Goal: Task Accomplishment & Management: Manage account settings

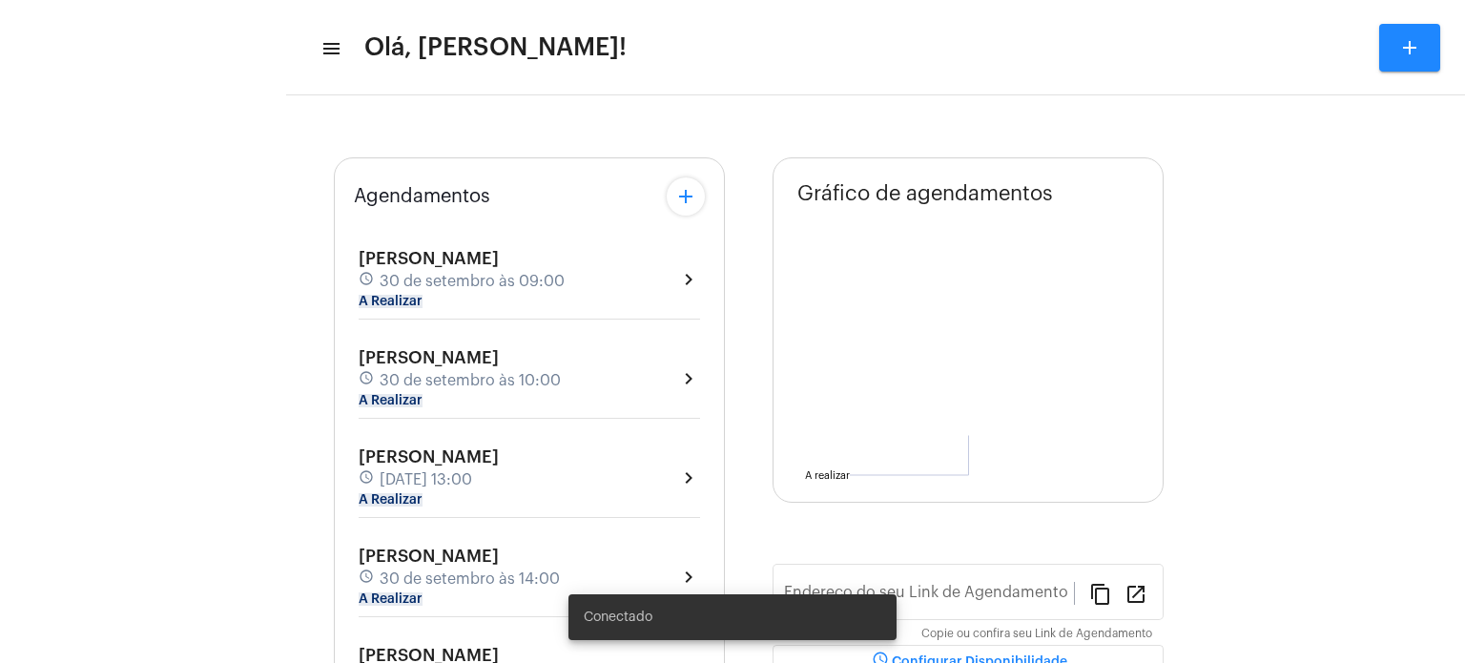
type input "[URL][DOMAIN_NAME]"
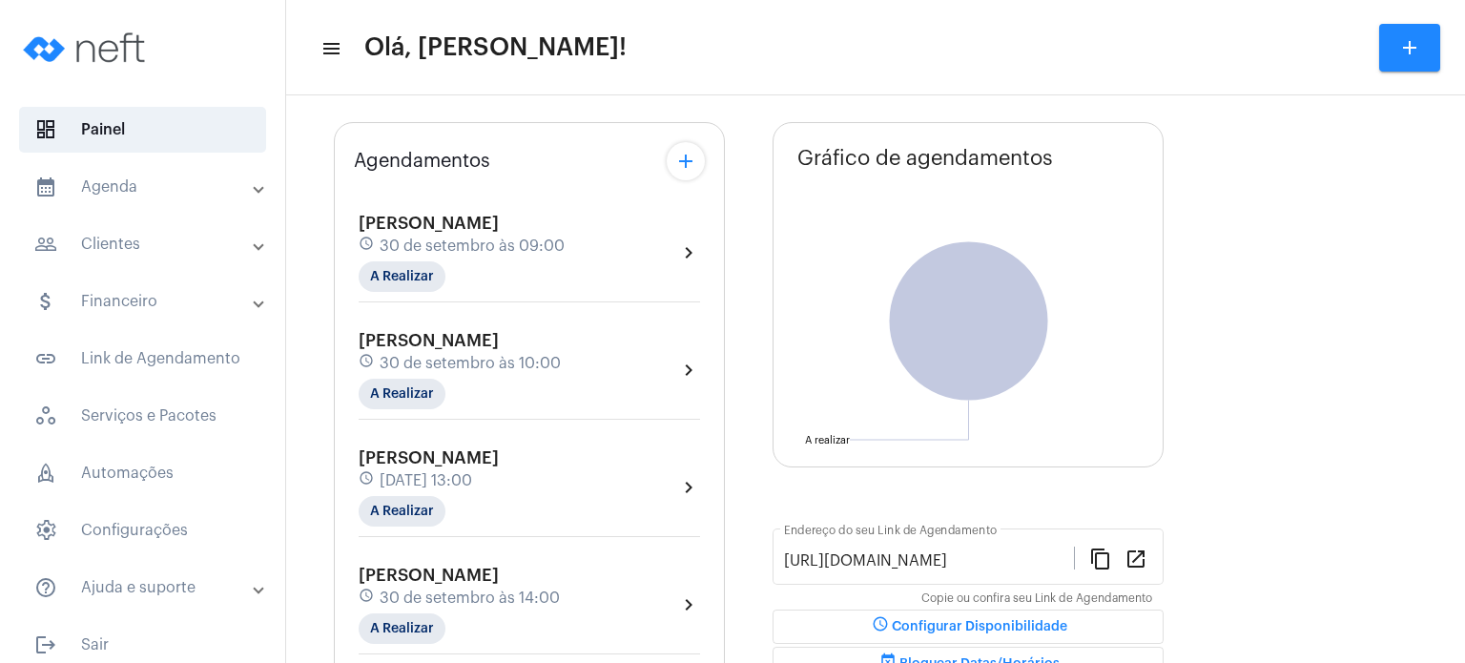
scroll to position [72, 0]
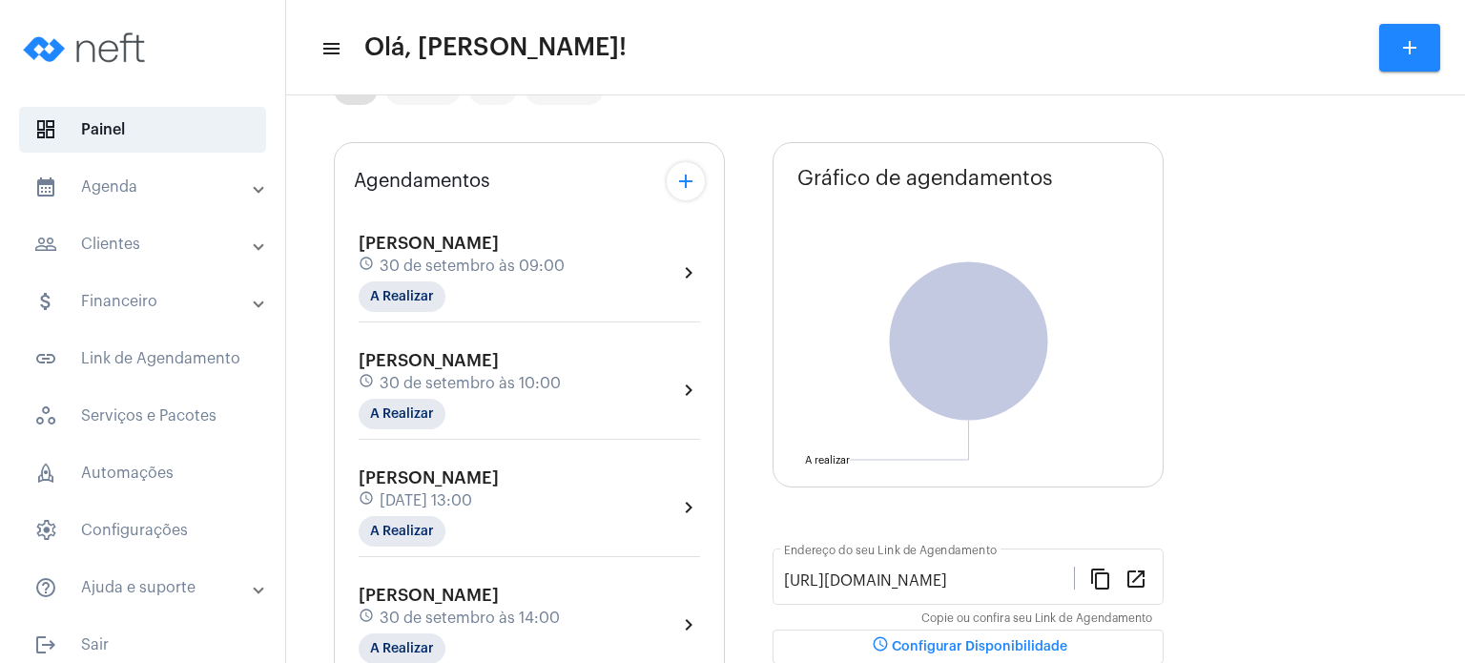
click at [391, 253] on div "[PERSON_NAME] schedule [DATE] 09:00 A Realizar" at bounding box center [462, 273] width 206 height 78
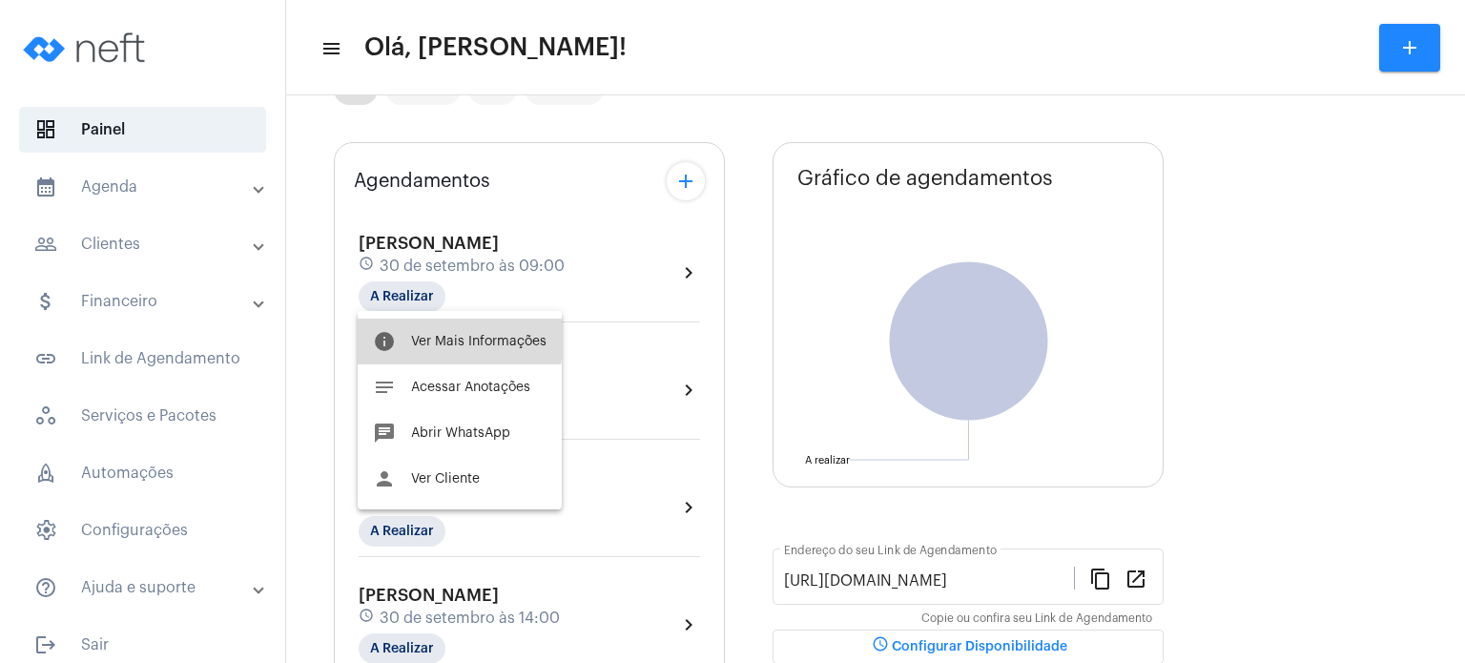
click at [404, 335] on button "info Ver Mais Informações" at bounding box center [460, 341] width 204 height 46
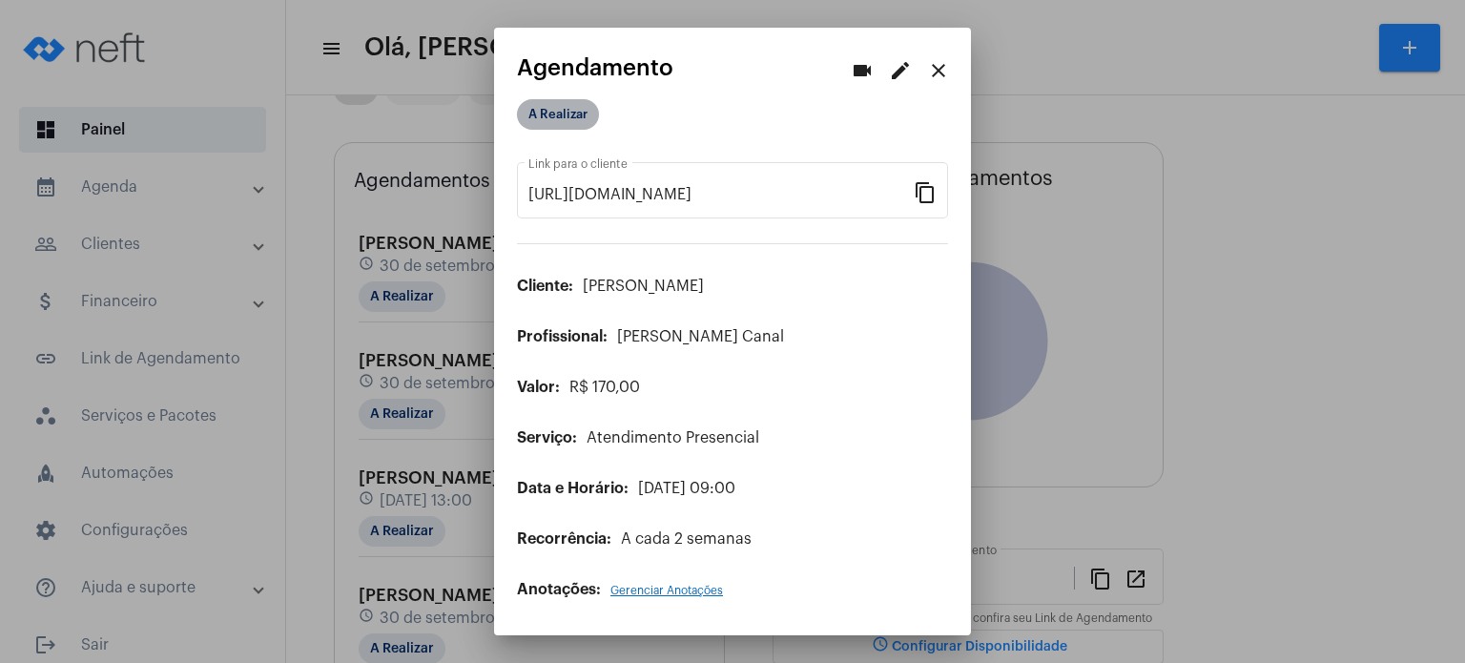
click at [576, 112] on mat-chip "A Realizar" at bounding box center [558, 114] width 82 height 31
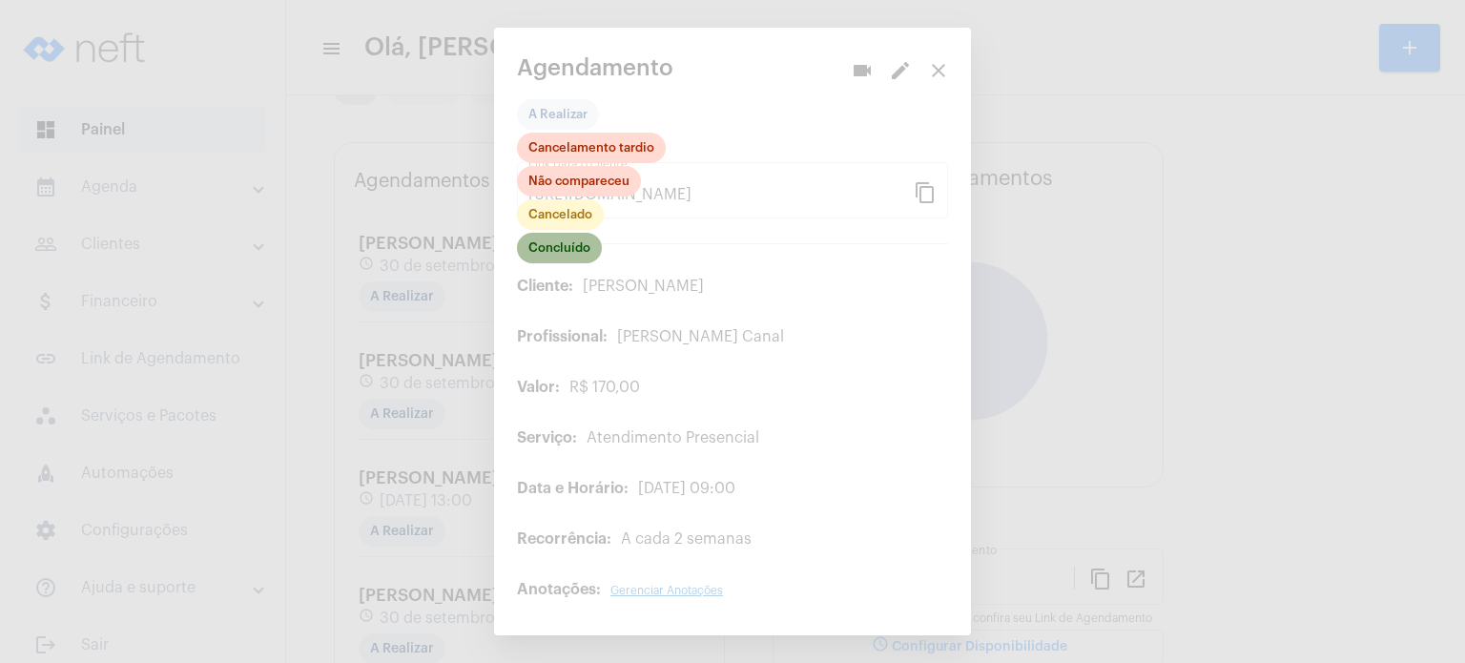
click at [554, 259] on mat-chip "Concluído" at bounding box center [559, 248] width 85 height 31
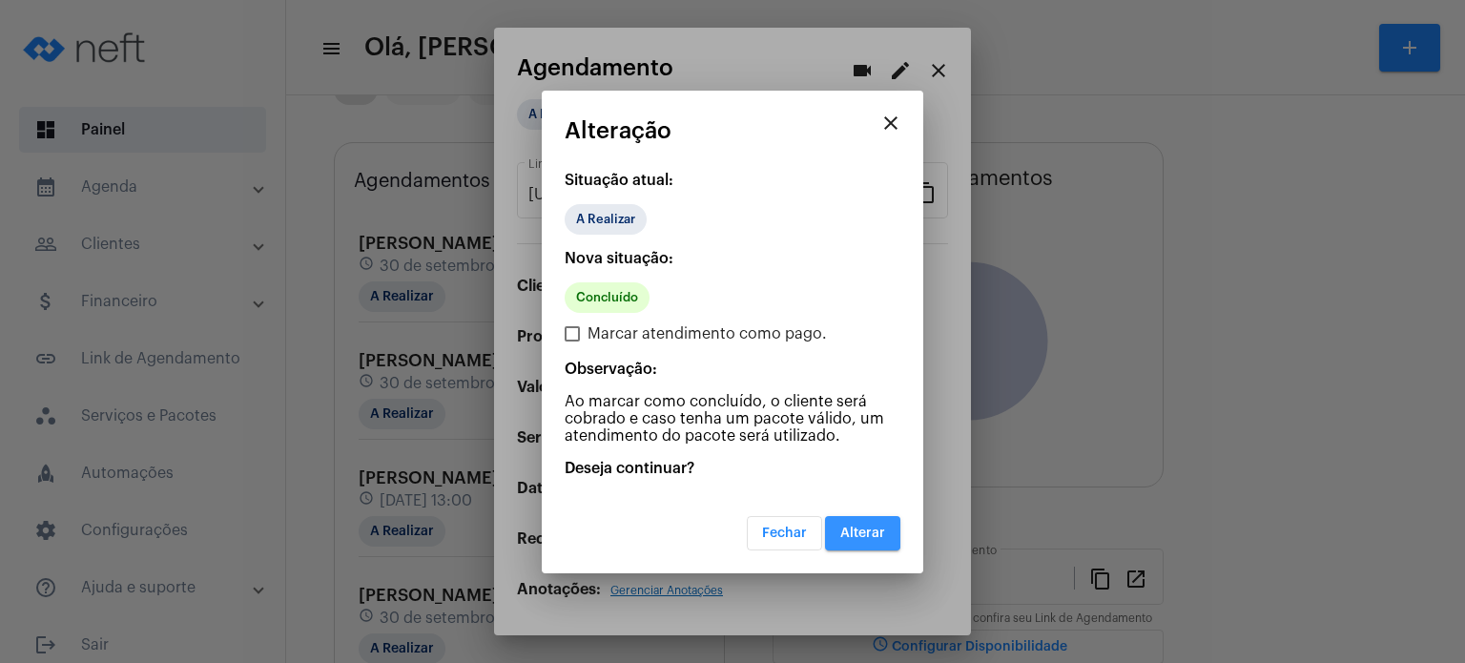
click at [862, 529] on span "Alterar" at bounding box center [862, 532] width 45 height 13
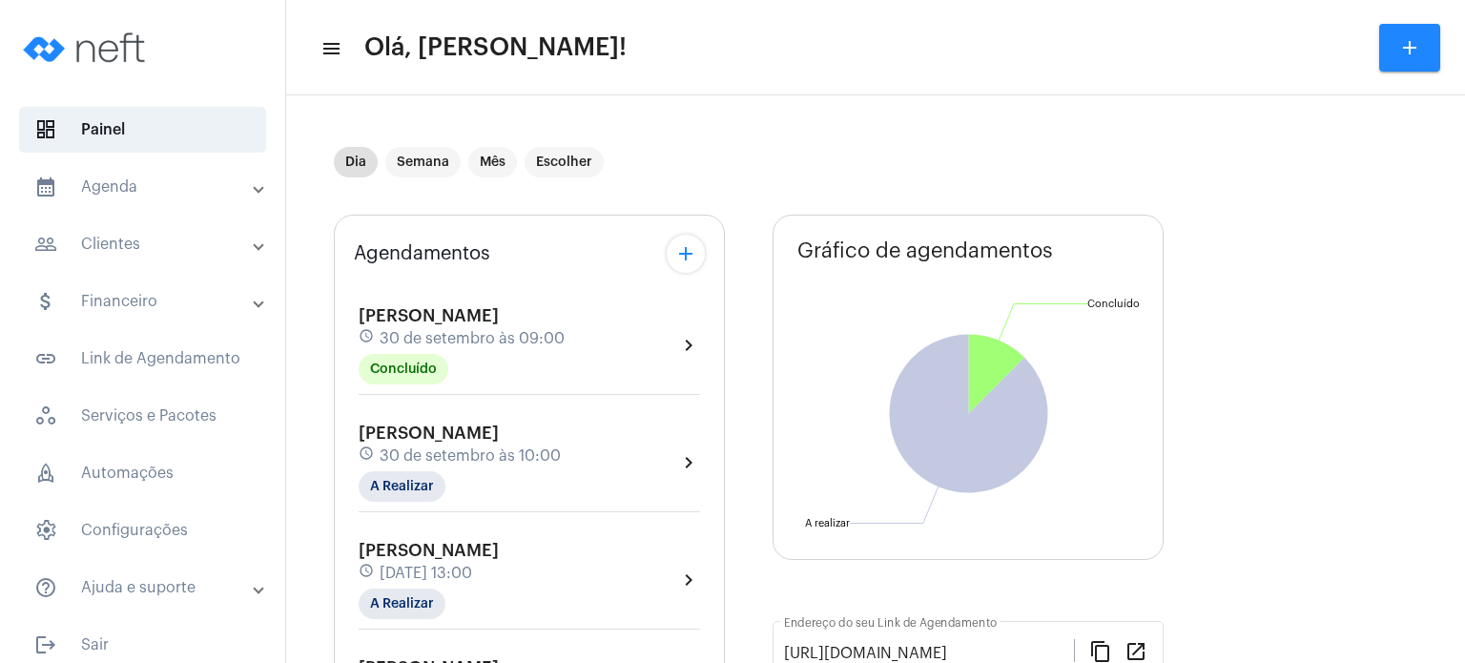
click at [125, 193] on mat-panel-title "calendar_month_outlined Agenda" at bounding box center [144, 186] width 220 height 23
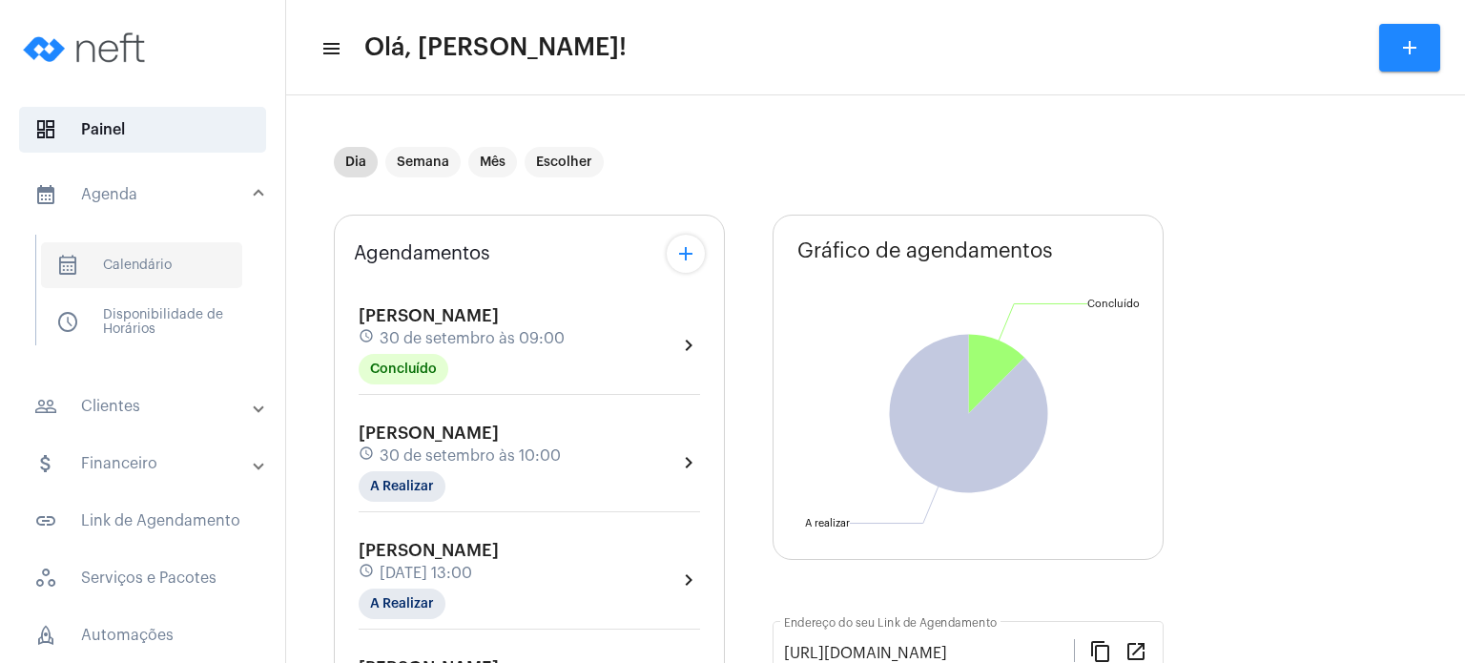
click at [137, 259] on span "calendar_month_outlined Calendário" at bounding box center [141, 265] width 201 height 46
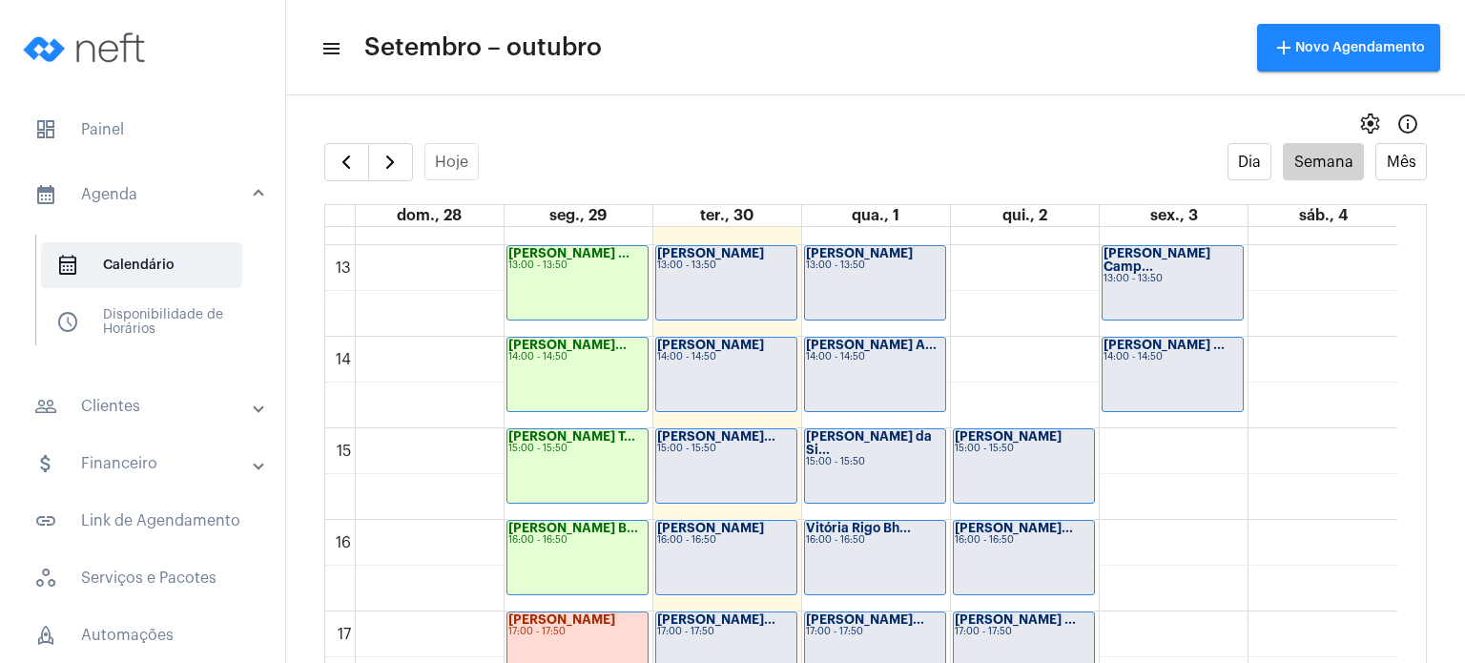
scroll to position [1179, 0]
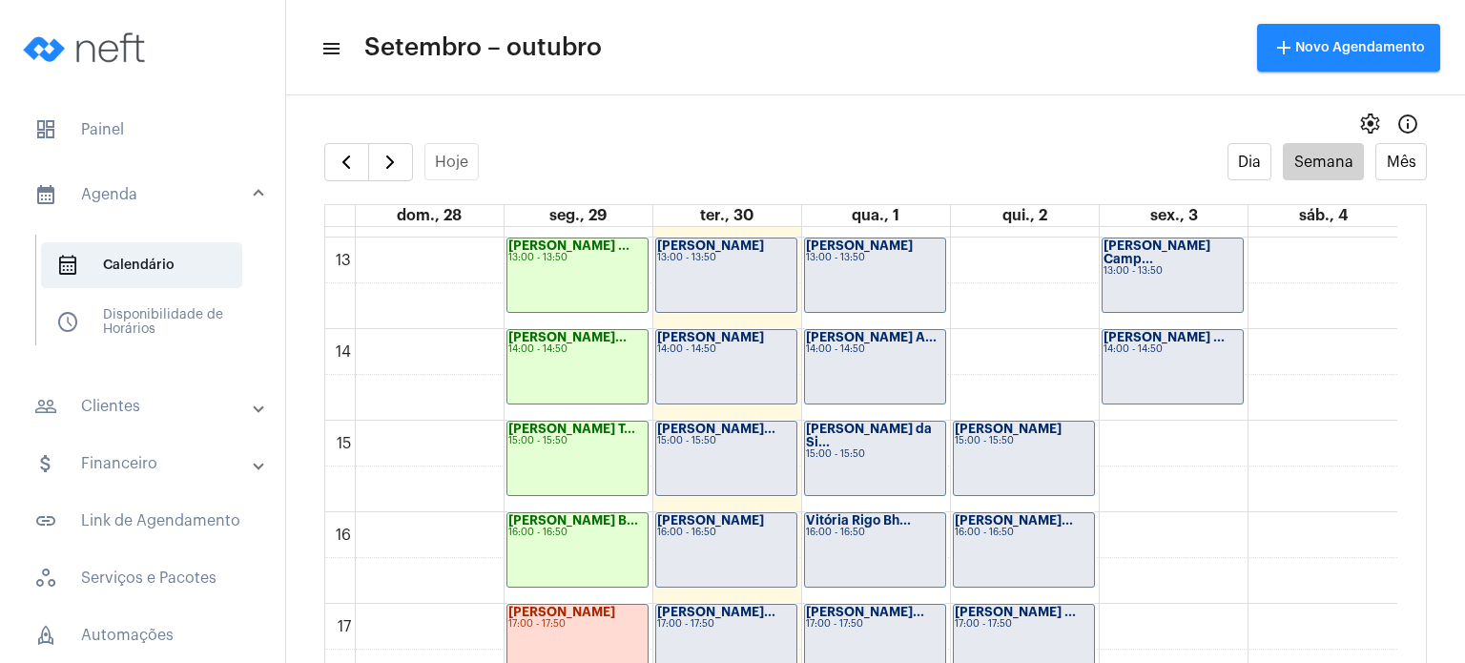
click at [929, 391] on div "[PERSON_NAME] A... 14:00 - 14:50" at bounding box center [875, 366] width 140 height 73
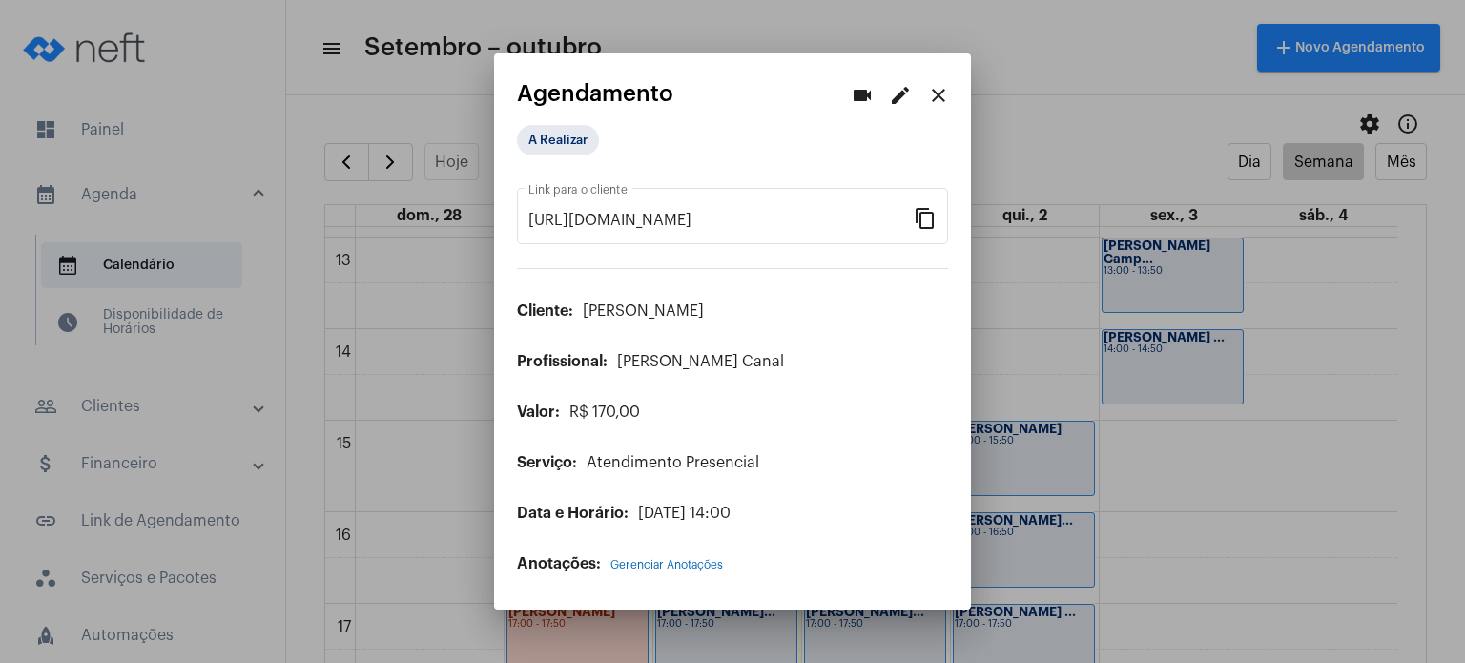
click at [890, 116] on app-view-schedule "videocam edit close Agendamento A Realizar [URL][DOMAIN_NAME] Link para o clien…" at bounding box center [732, 327] width 431 height 492
click at [888, 98] on button "edit" at bounding box center [900, 95] width 38 height 38
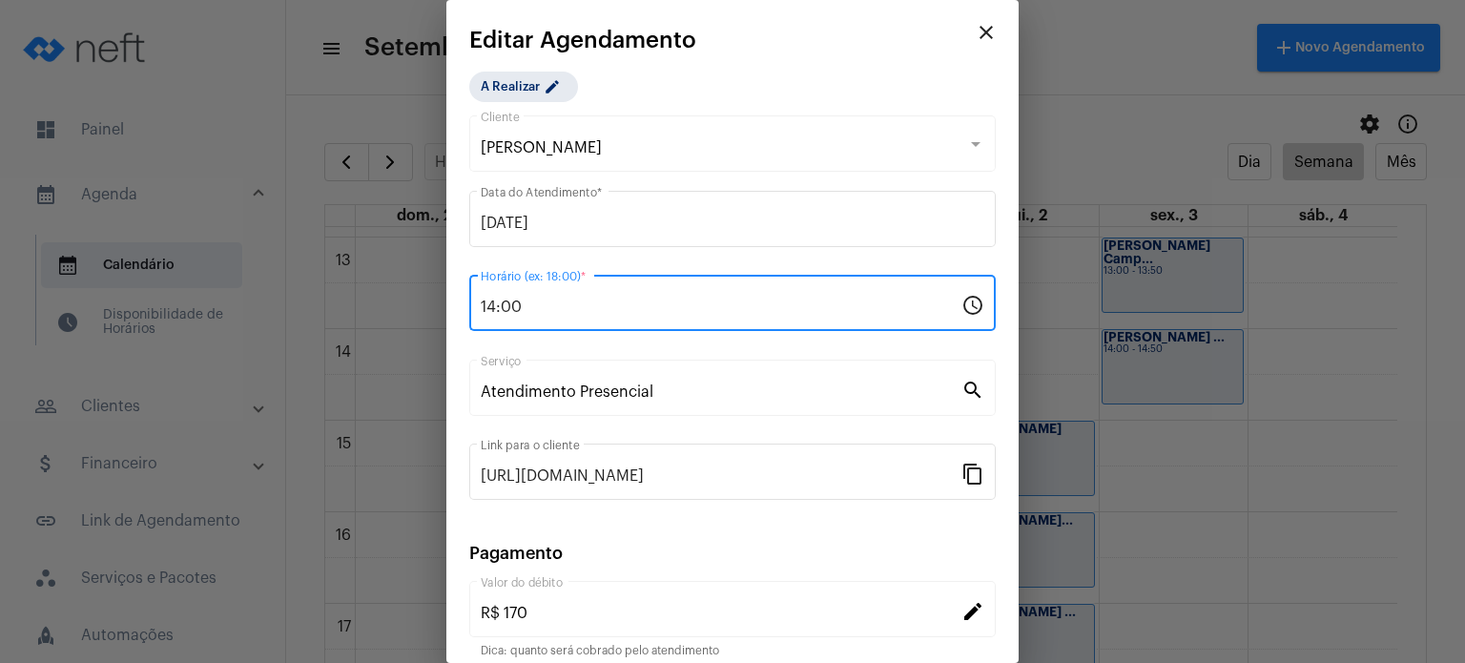
click at [667, 313] on input "14:00" at bounding box center [721, 306] width 481 height 17
type input "15:00"
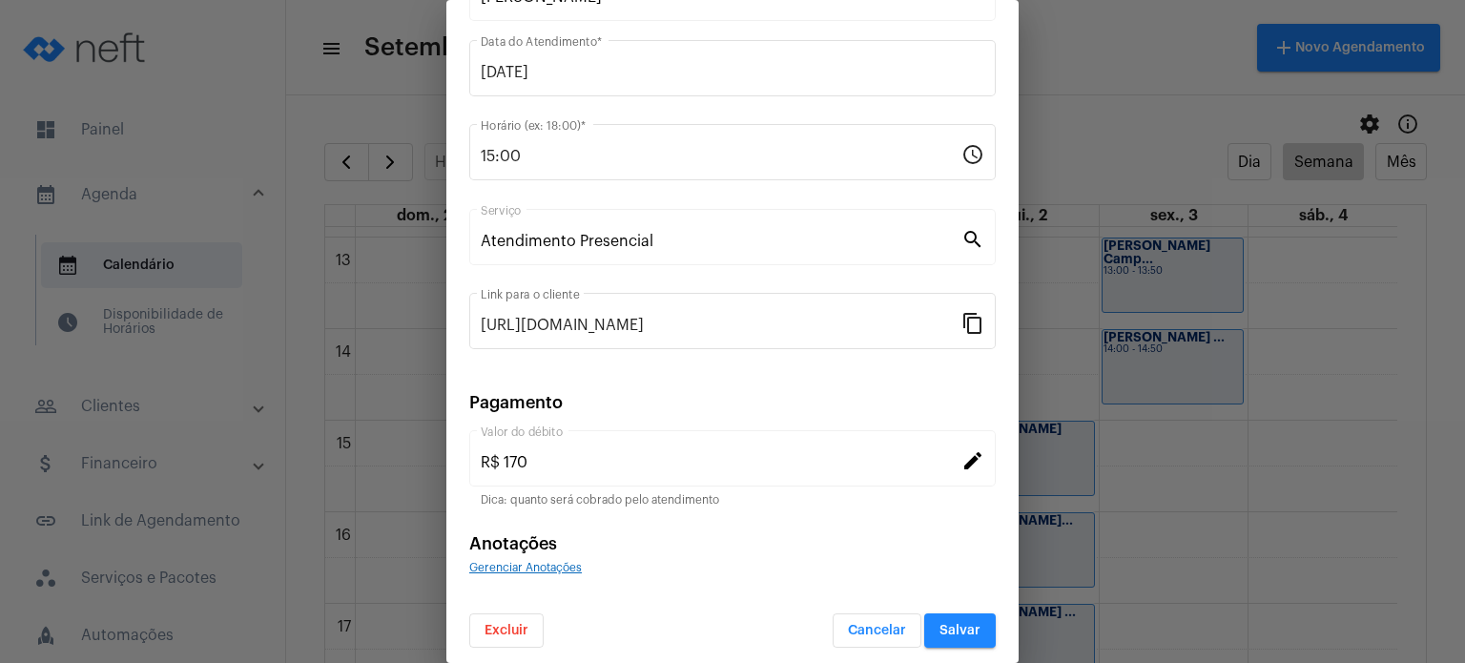
scroll to position [155, 0]
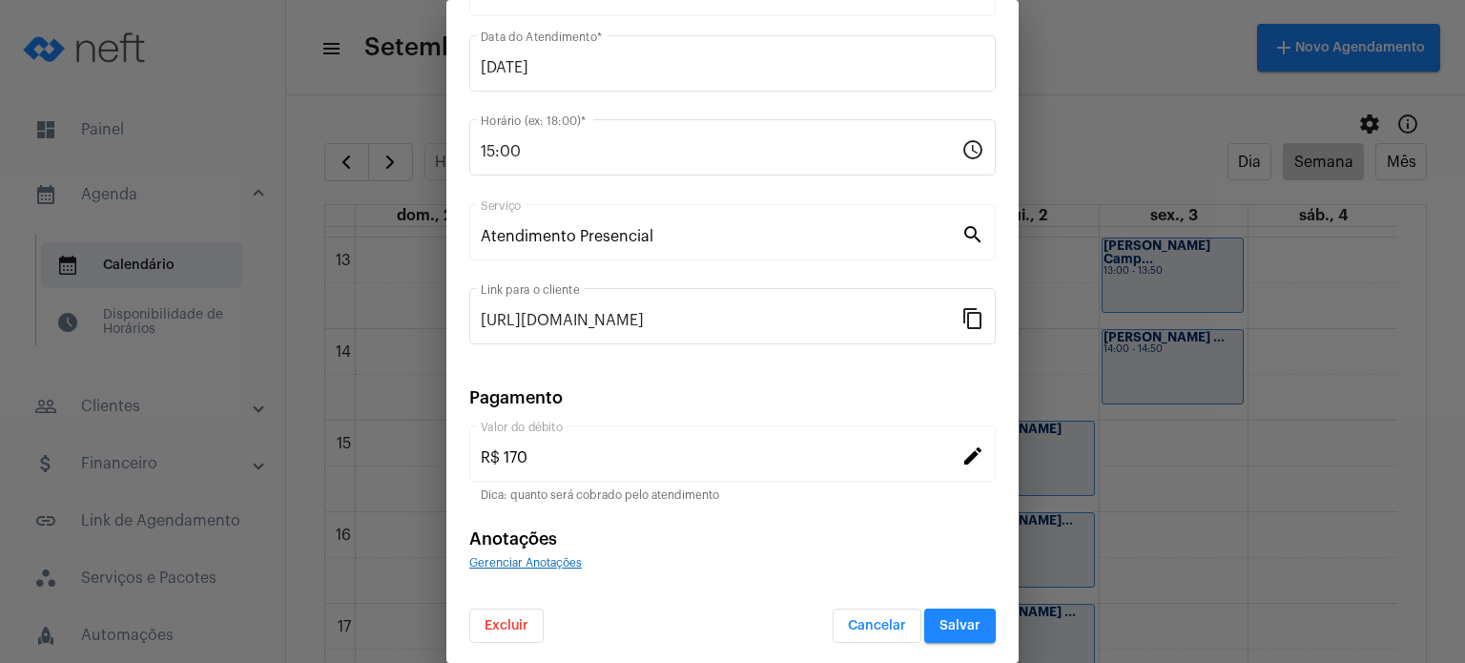
click at [943, 613] on button "Salvar" at bounding box center [960, 625] width 72 height 34
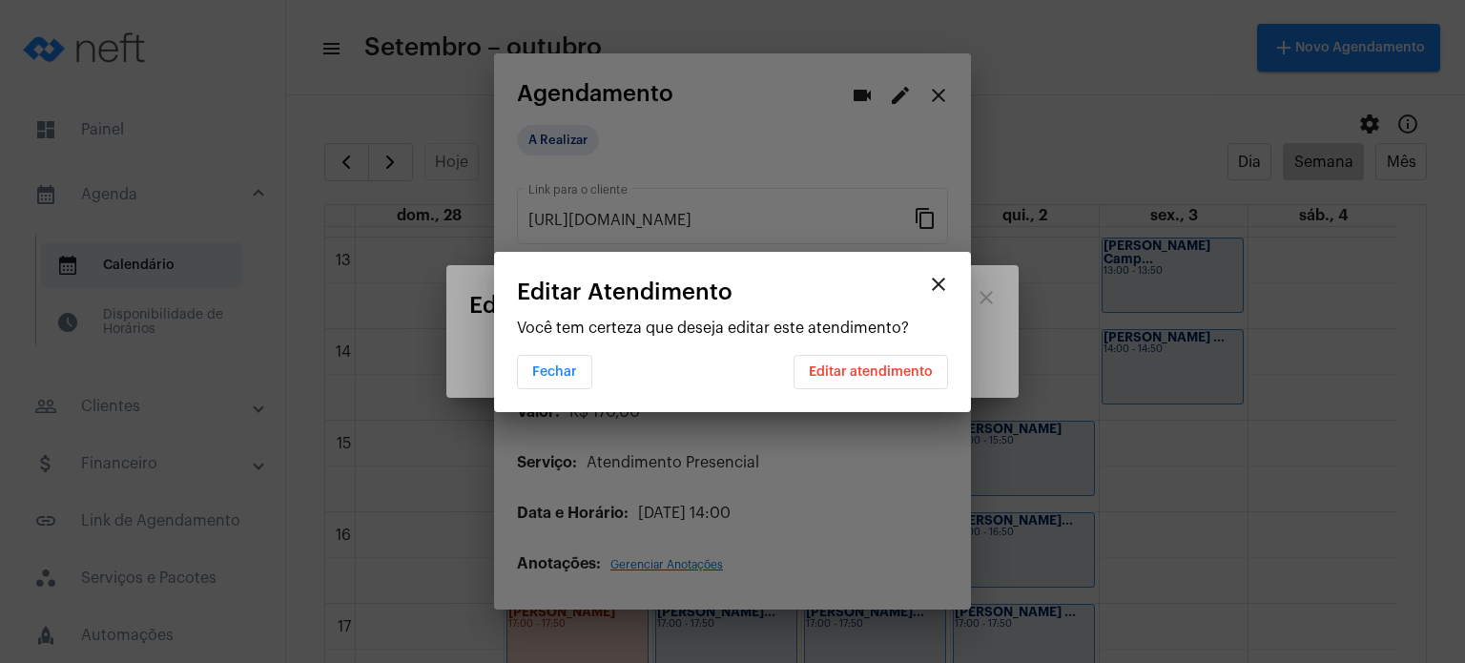
scroll to position [0, 0]
click at [903, 361] on button "Editar atendimento" at bounding box center [870, 372] width 154 height 34
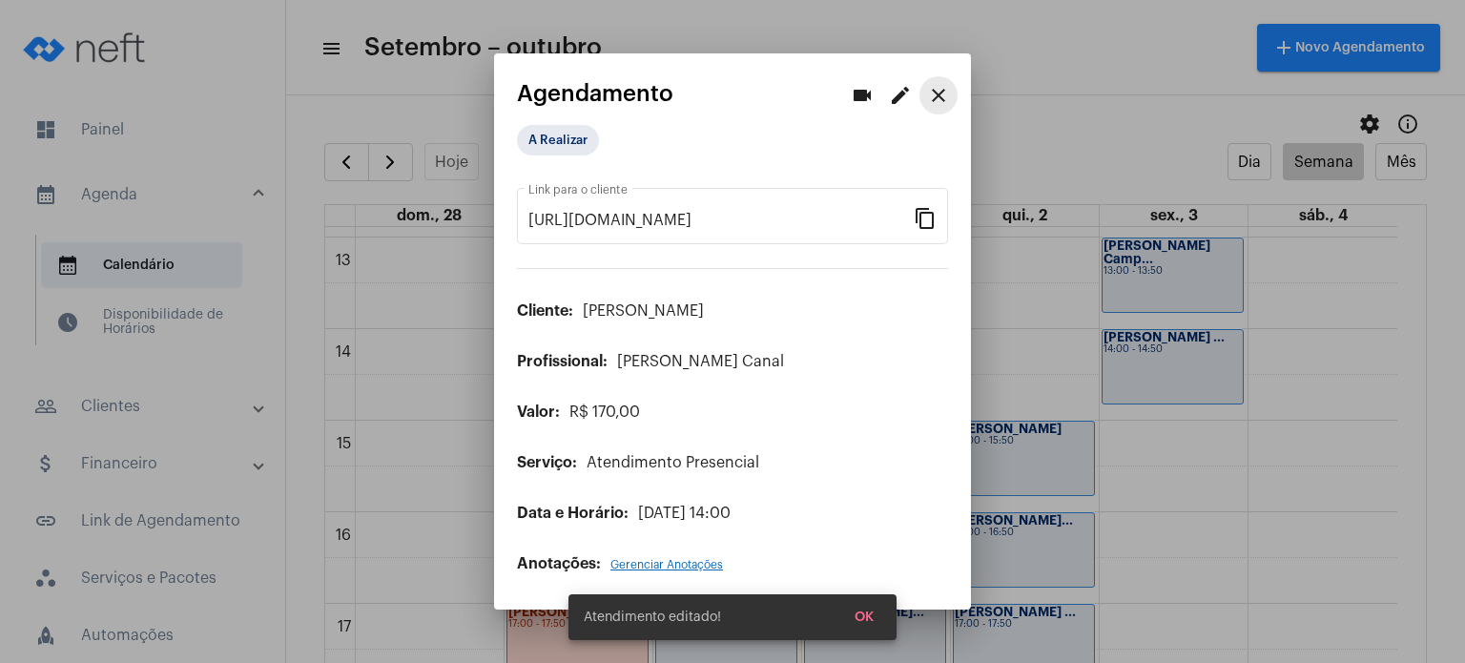
click at [940, 85] on mat-icon "close" at bounding box center [938, 95] width 23 height 23
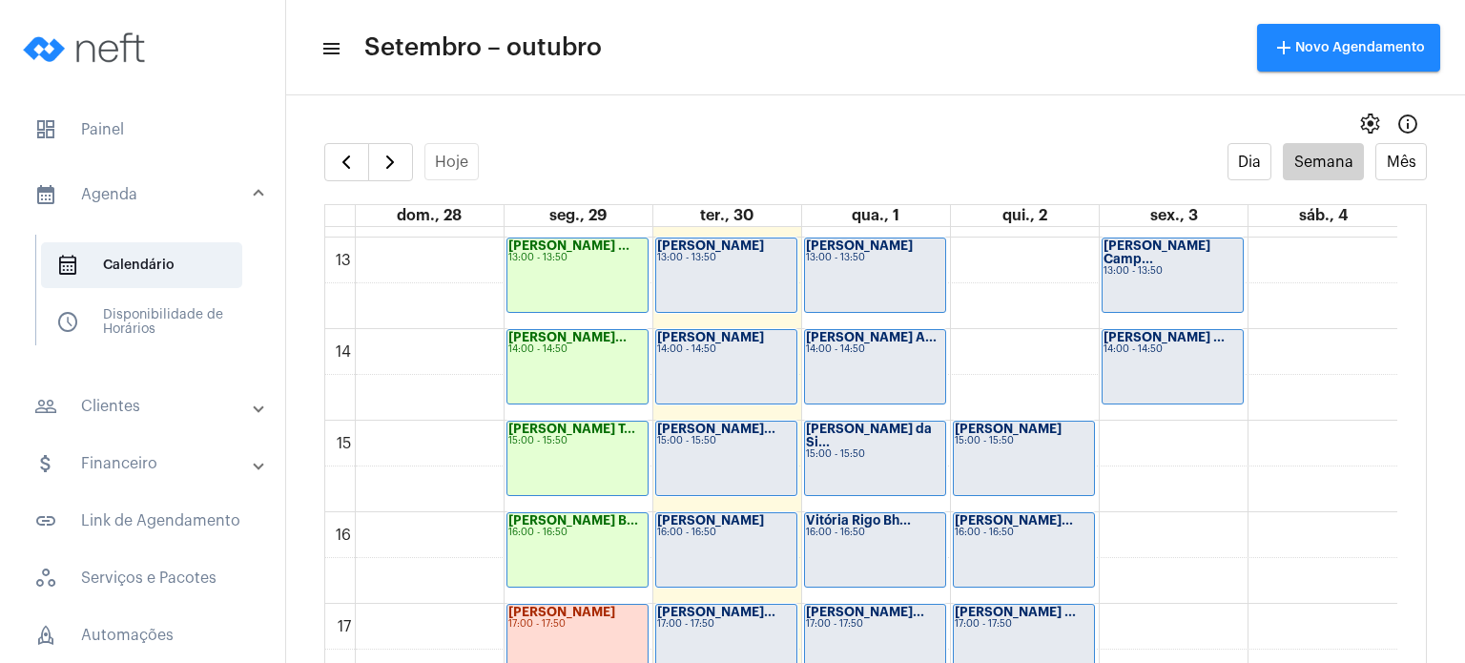
click at [896, 445] on div "[PERSON_NAME] da Si... 15:00 - 15:50" at bounding box center [875, 457] width 140 height 73
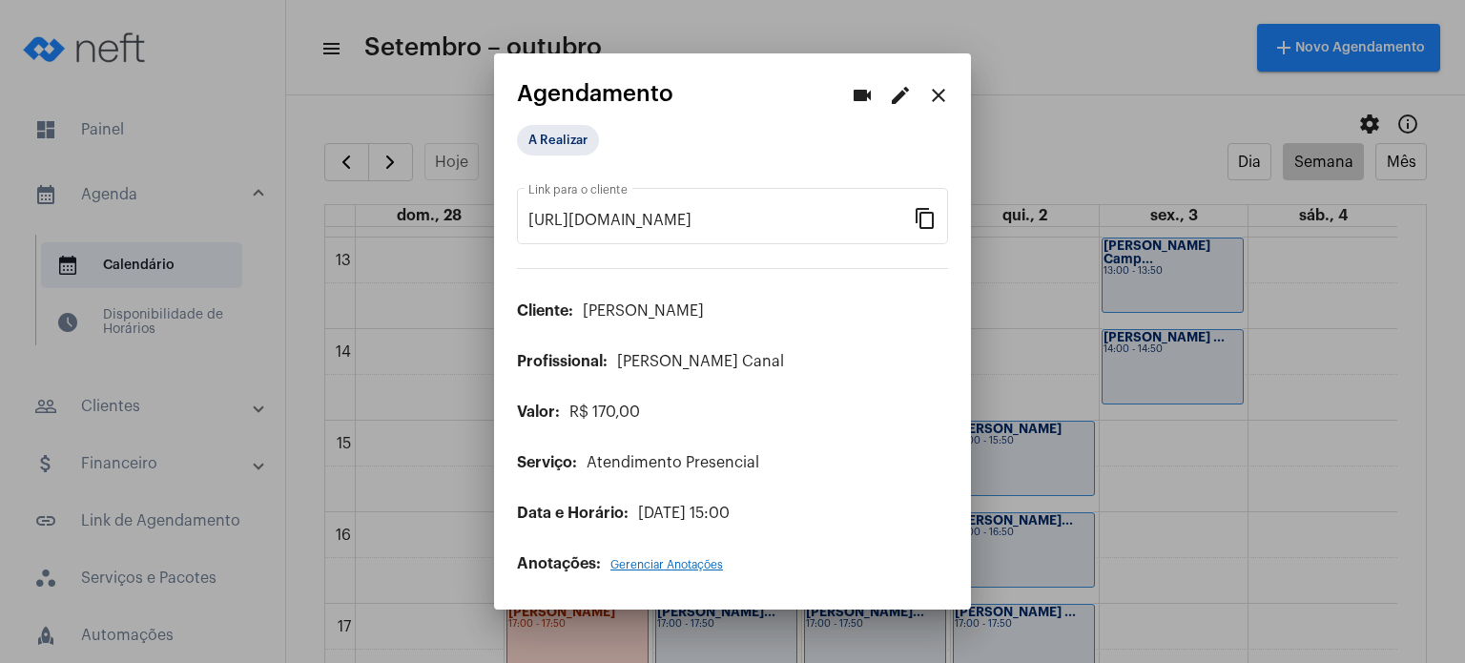
click at [900, 97] on mat-icon "edit" at bounding box center [900, 95] width 23 height 23
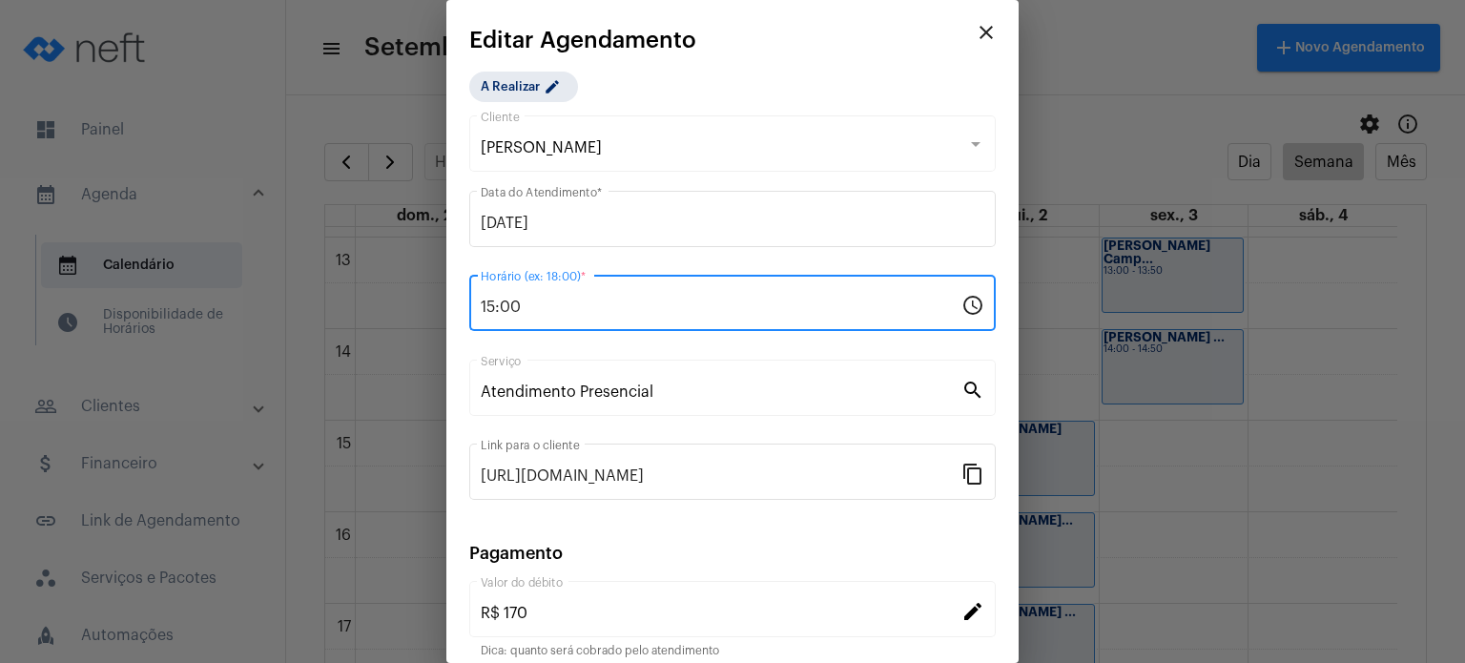
click at [652, 305] on input "15:00" at bounding box center [721, 306] width 481 height 17
type input "14:00"
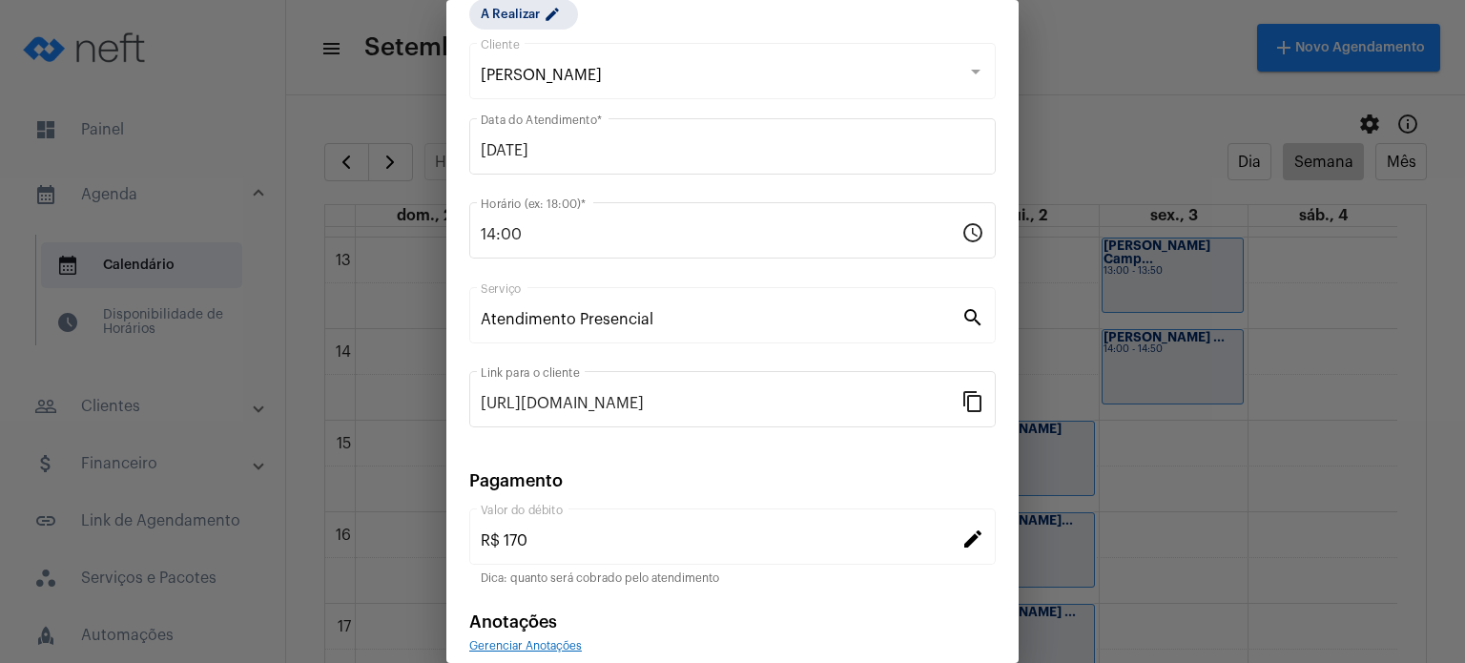
scroll to position [155, 0]
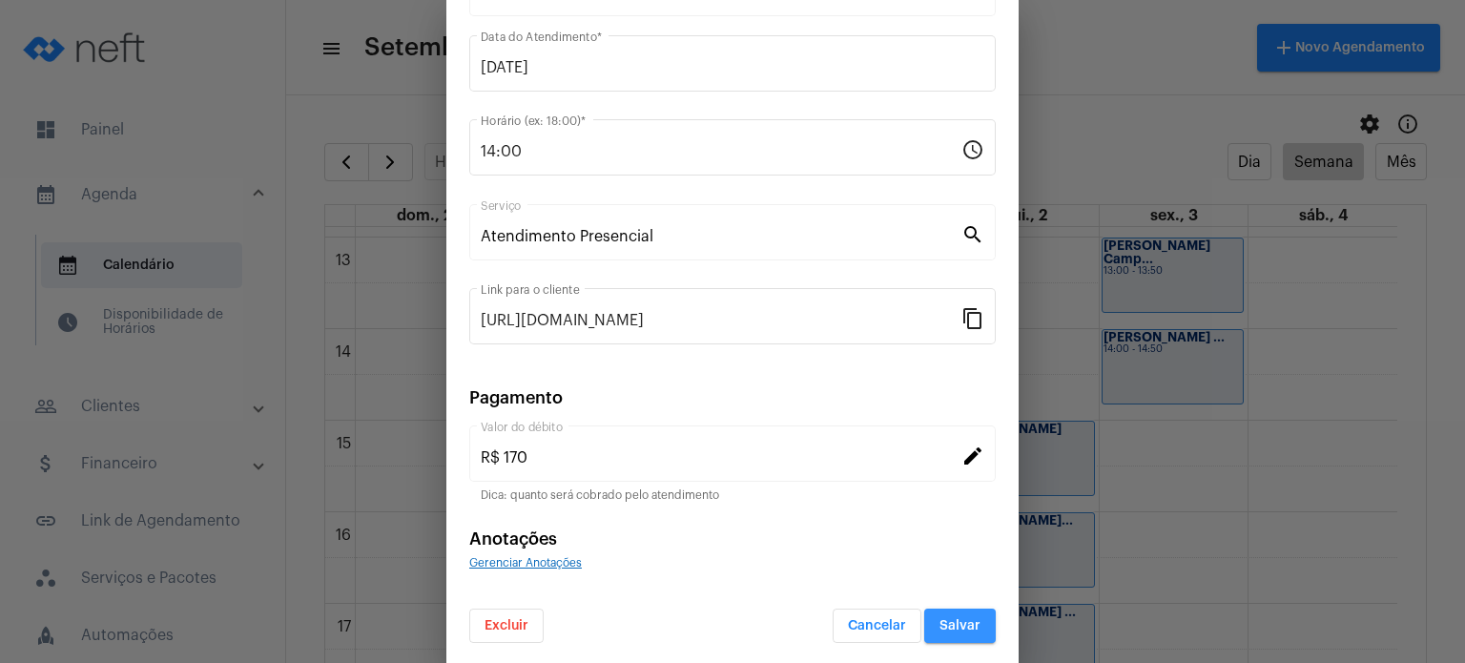
click at [954, 619] on span "Salvar" at bounding box center [959, 625] width 41 height 13
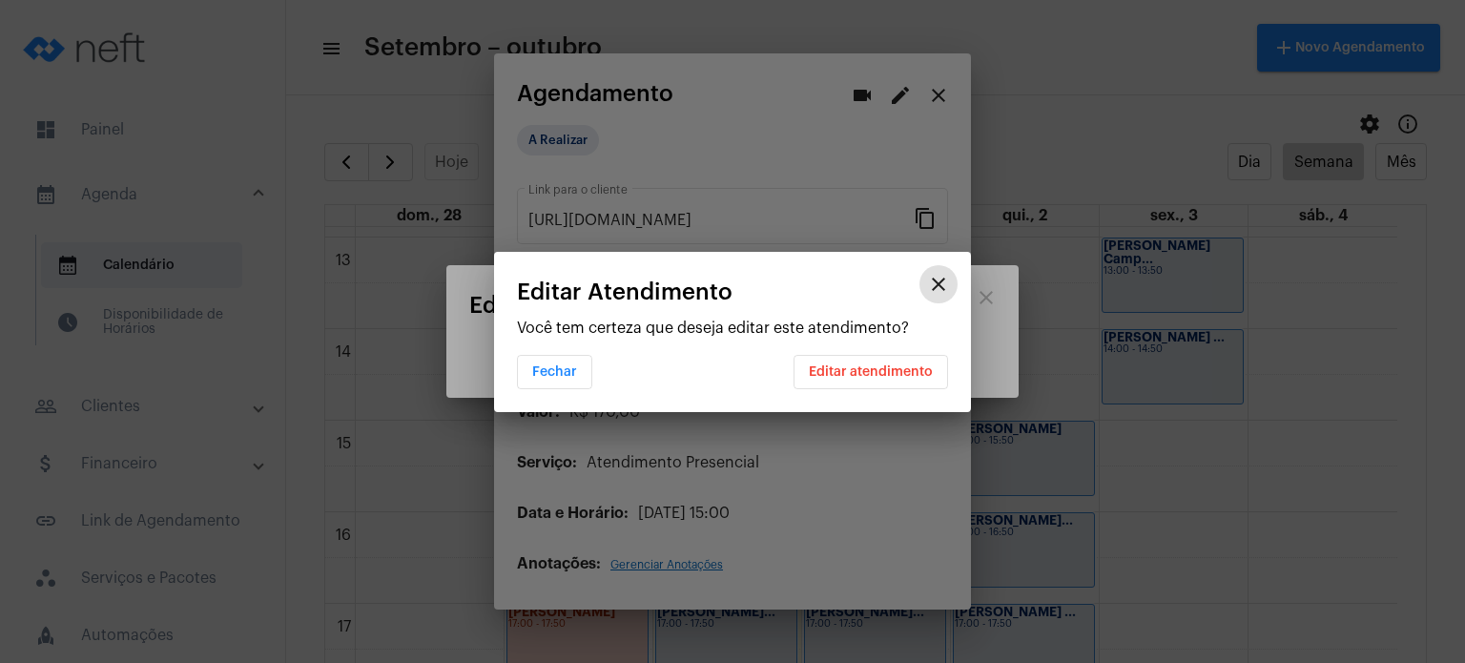
click at [847, 367] on span "Editar atendimento" at bounding box center [871, 371] width 124 height 13
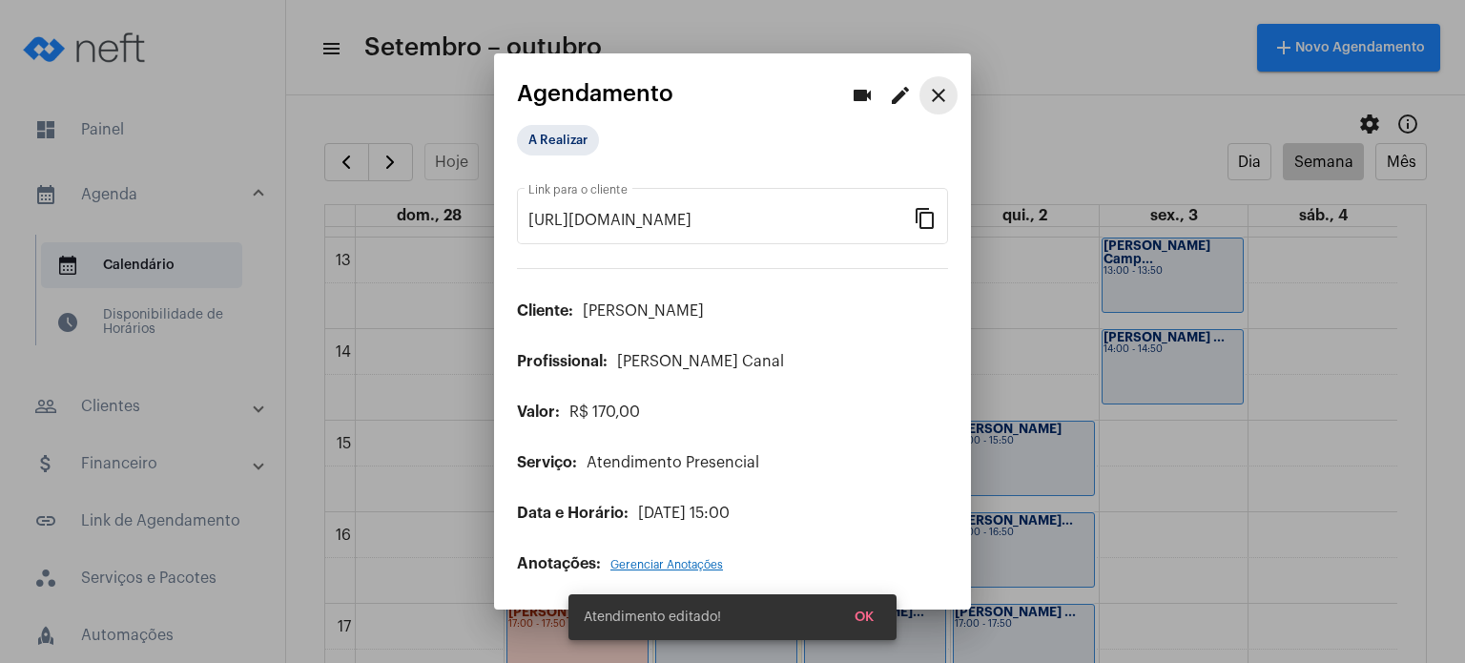
click at [953, 88] on button "close" at bounding box center [938, 95] width 38 height 38
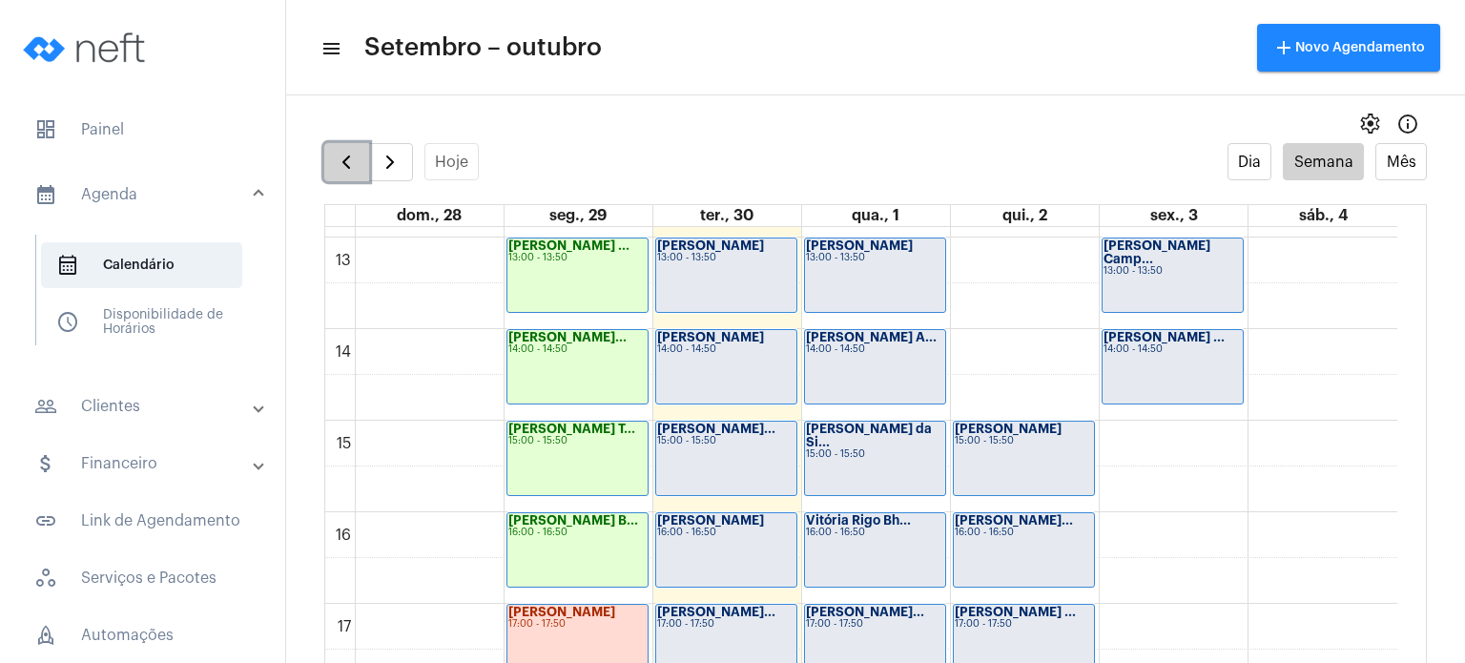
click at [352, 167] on span "button" at bounding box center [346, 162] width 23 height 23
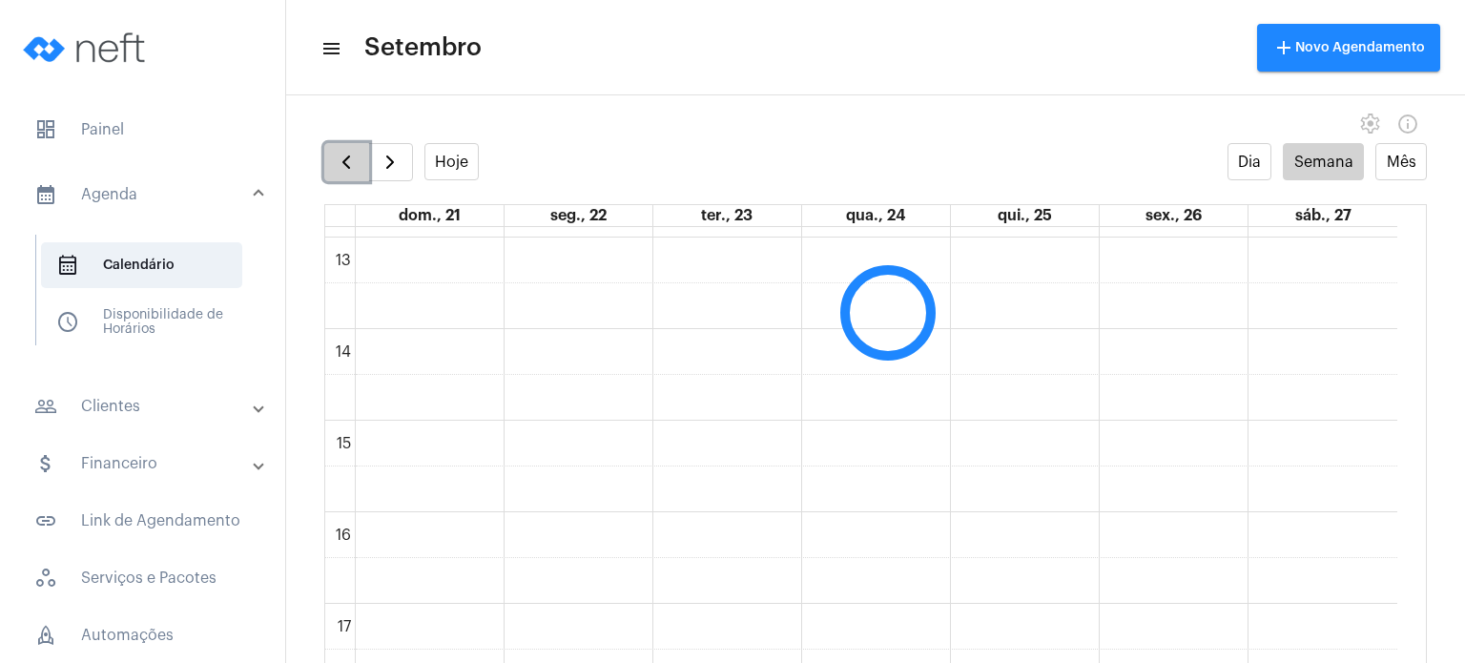
scroll to position [551, 0]
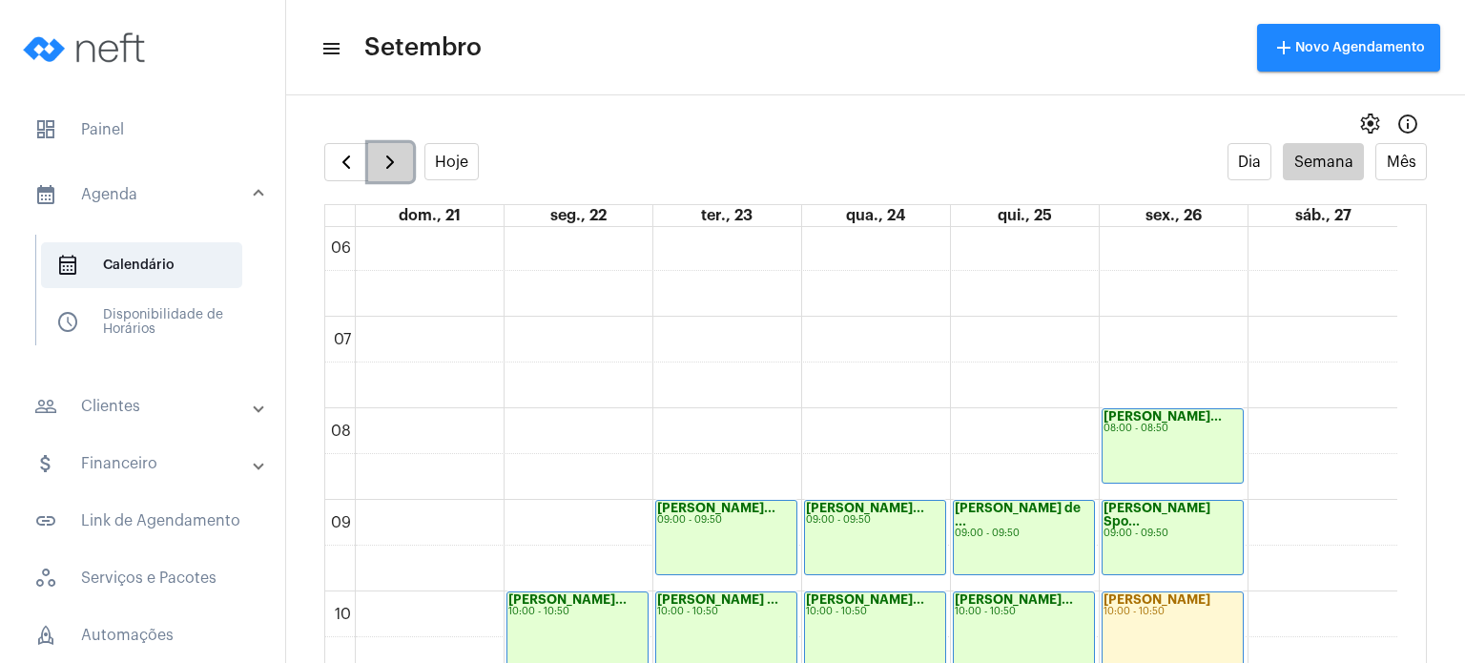
click at [388, 163] on span "button" at bounding box center [390, 162] width 23 height 23
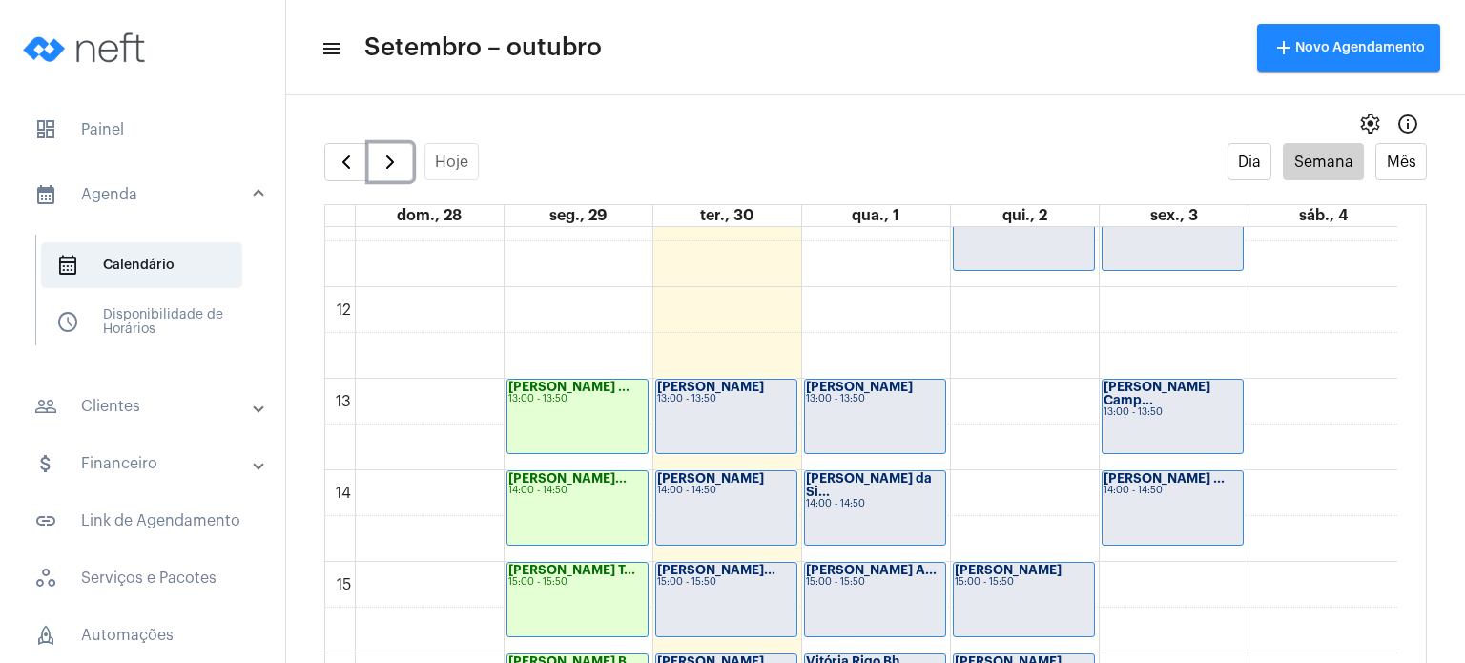
scroll to position [1130, 0]
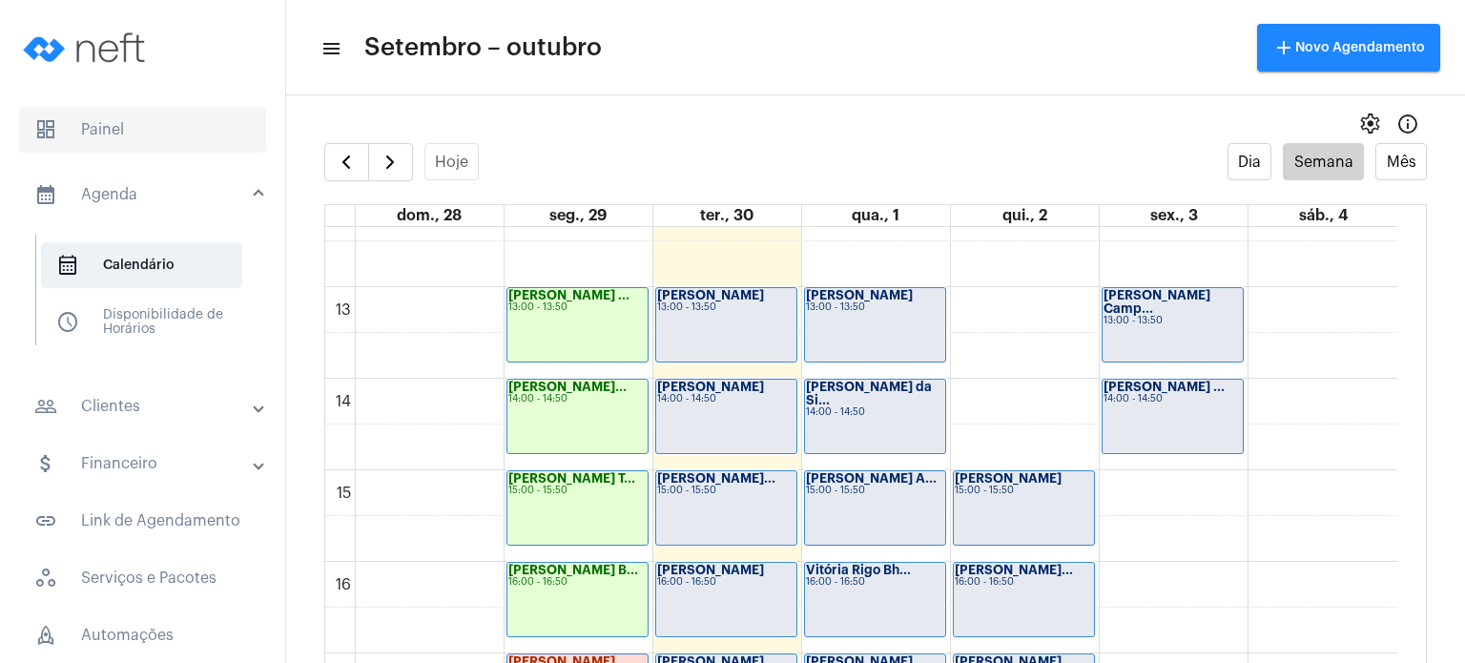
click at [168, 117] on span "dashboard Painel" at bounding box center [142, 130] width 247 height 46
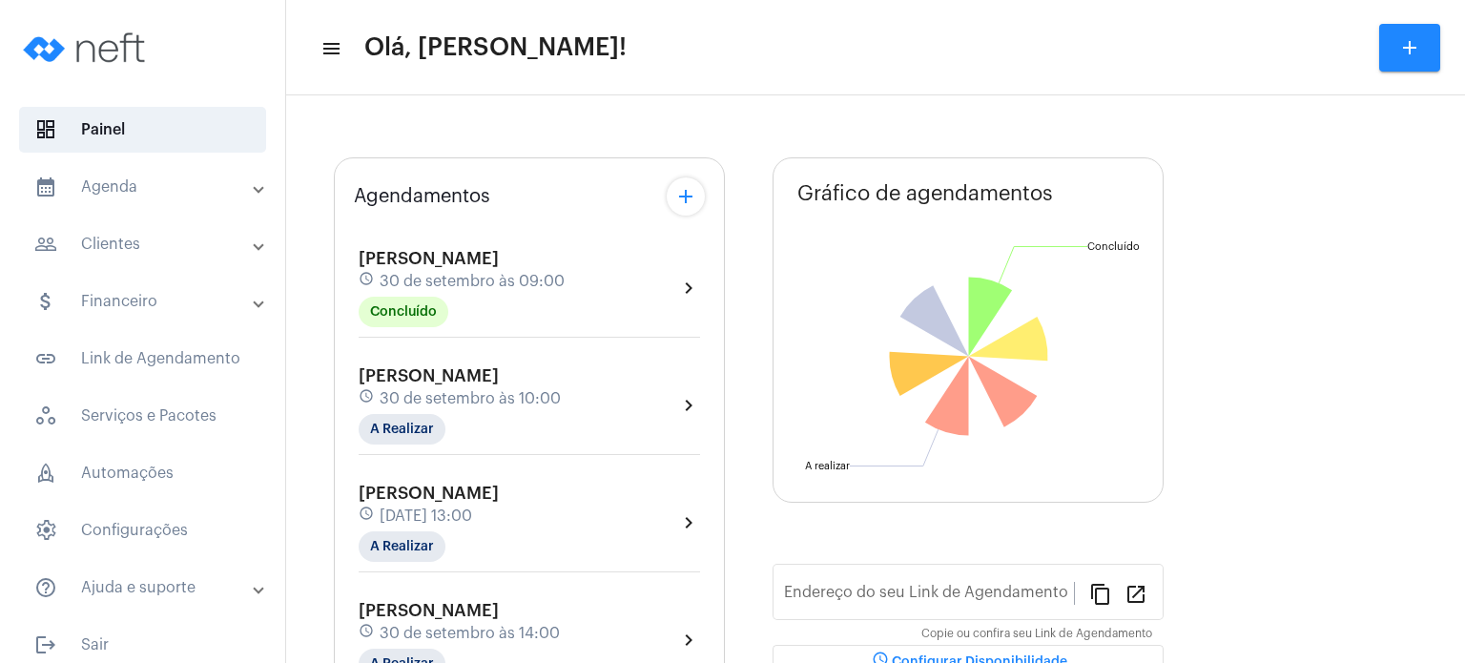
type input "[URL][DOMAIN_NAME]"
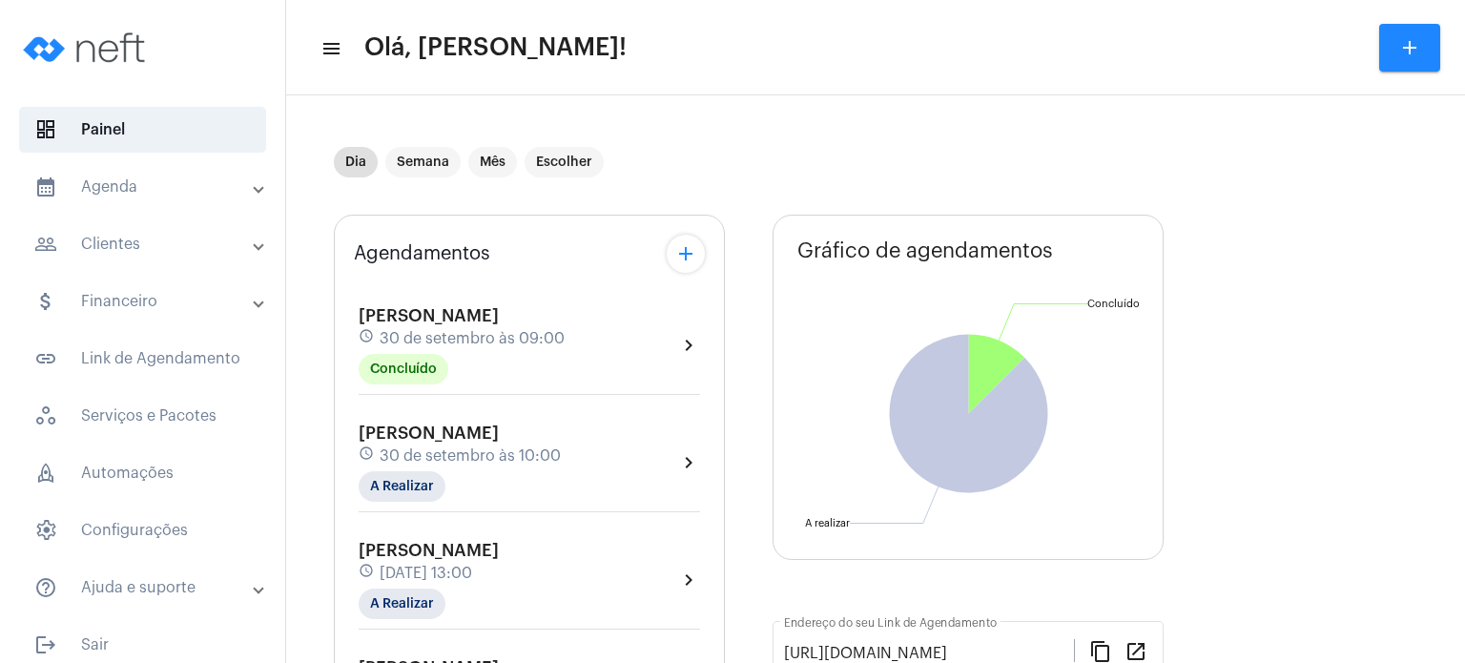
click at [387, 320] on span "[PERSON_NAME]" at bounding box center [429, 315] width 140 height 17
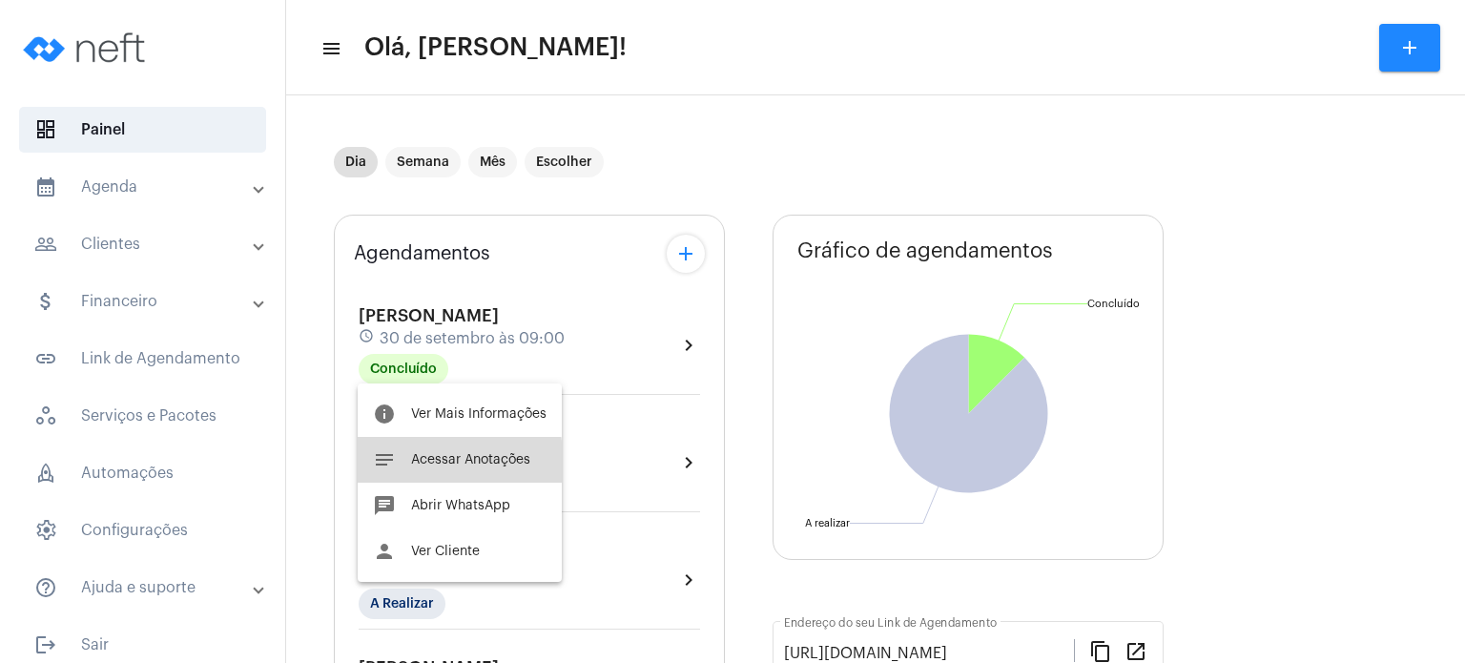
click at [420, 463] on span "Acessar Anotações" at bounding box center [470, 459] width 119 height 13
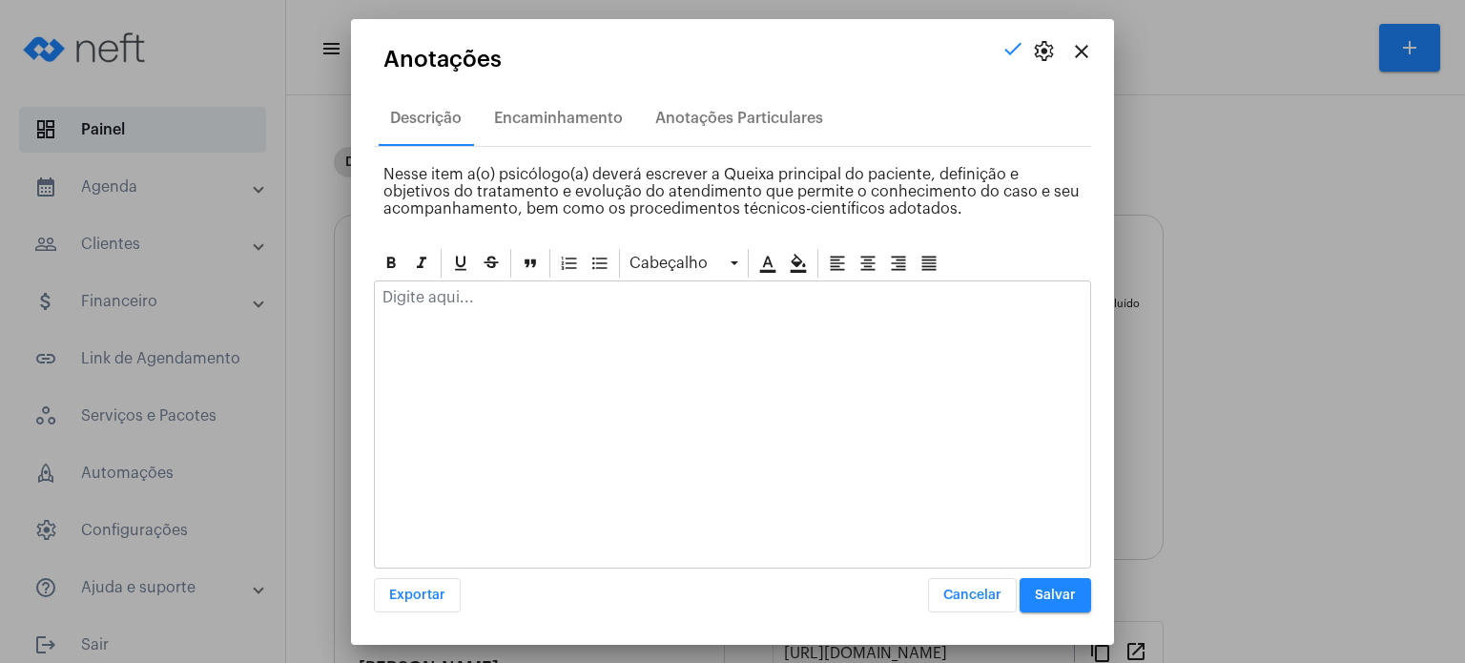
click at [547, 324] on div at bounding box center [732, 424] width 717 height 288
click at [530, 305] on div at bounding box center [732, 302] width 715 height 42
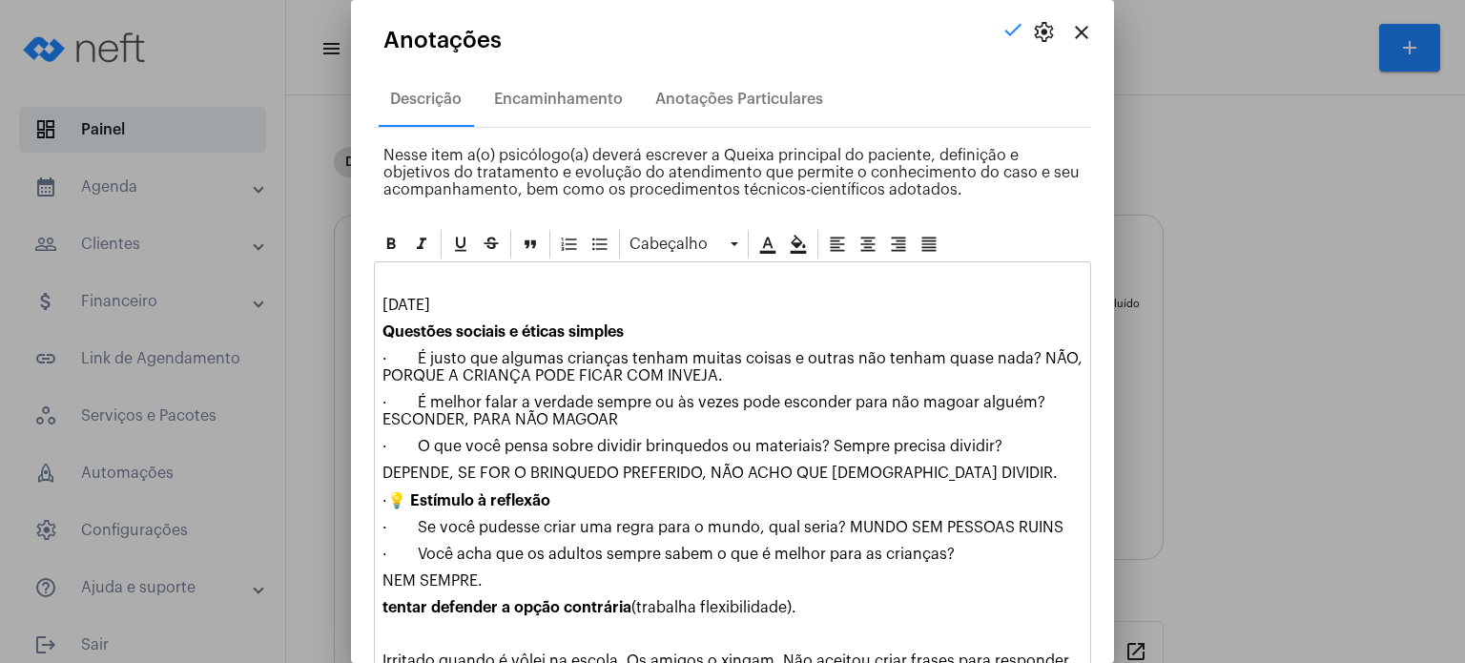
scroll to position [92, 0]
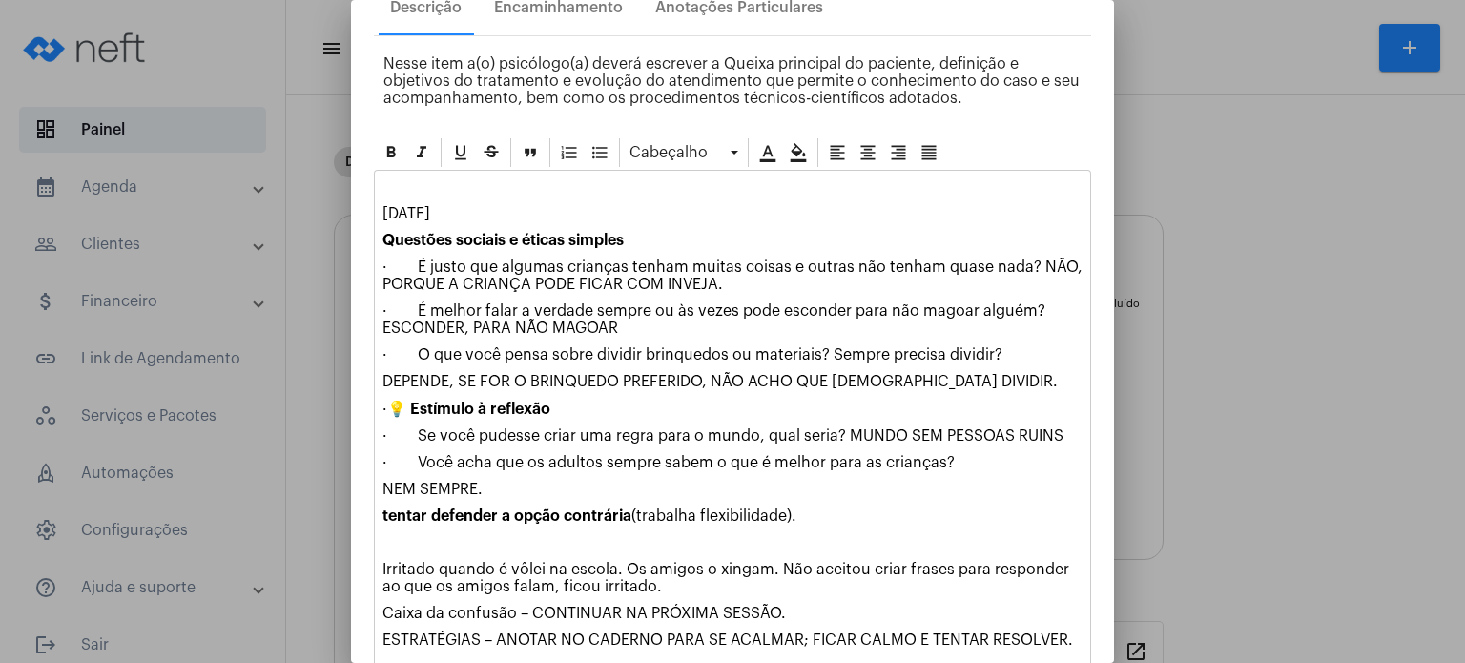
click at [1114, 622] on div at bounding box center [732, 331] width 1465 height 663
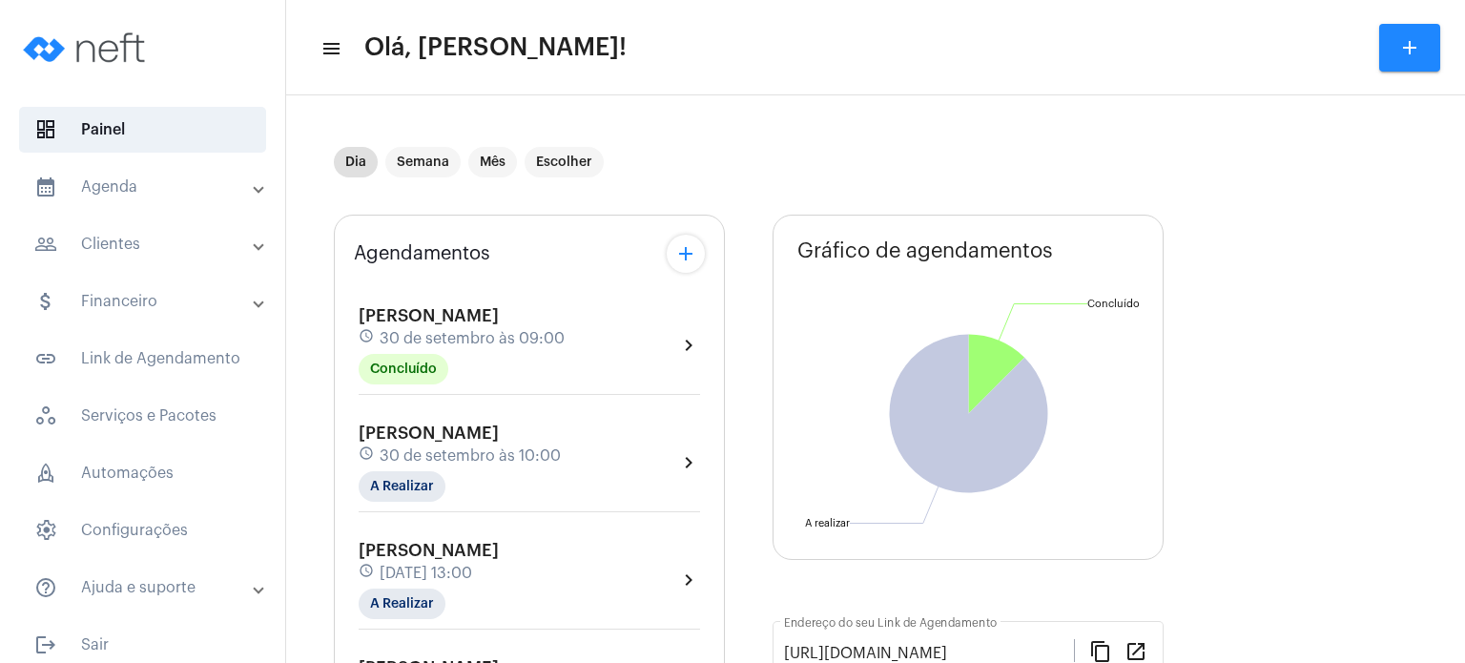
click at [448, 338] on span "30 de setembro às 09:00" at bounding box center [471, 338] width 185 height 17
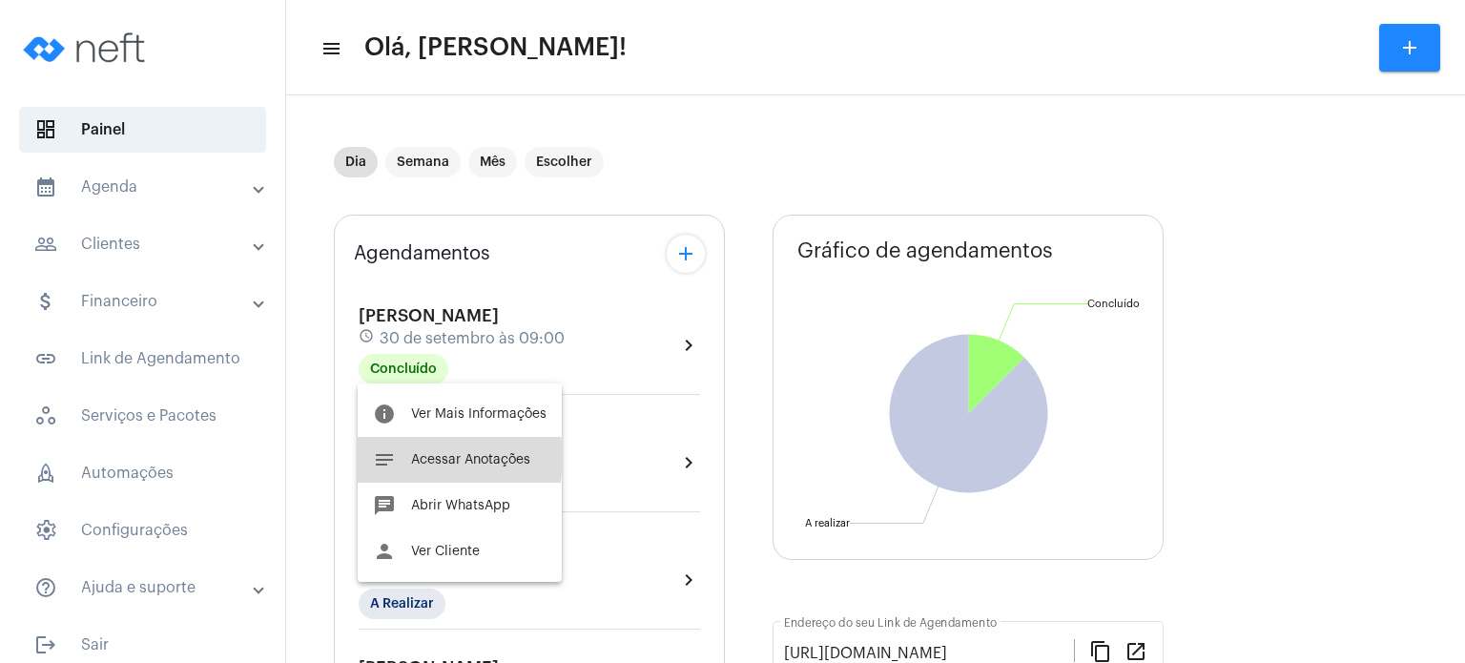
click at [424, 458] on span "Acessar Anotações" at bounding box center [470, 459] width 119 height 13
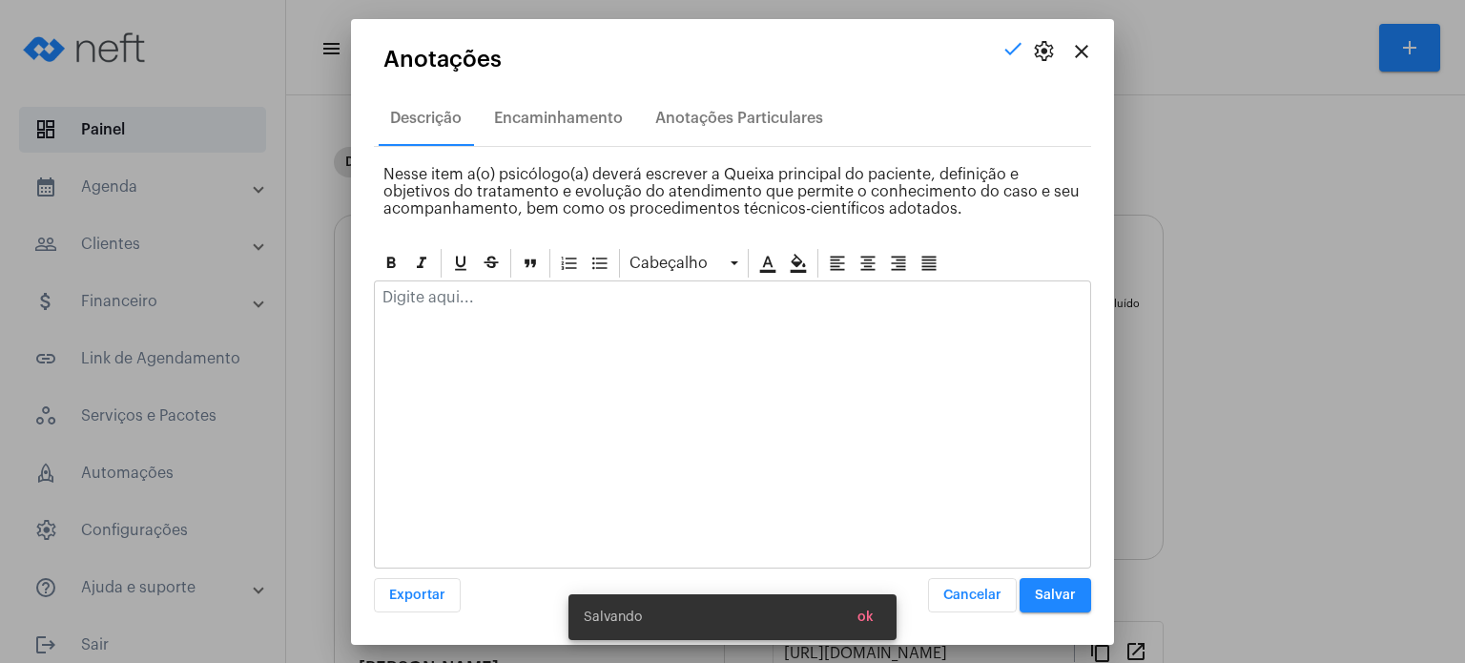
click at [487, 316] on div at bounding box center [732, 302] width 715 height 42
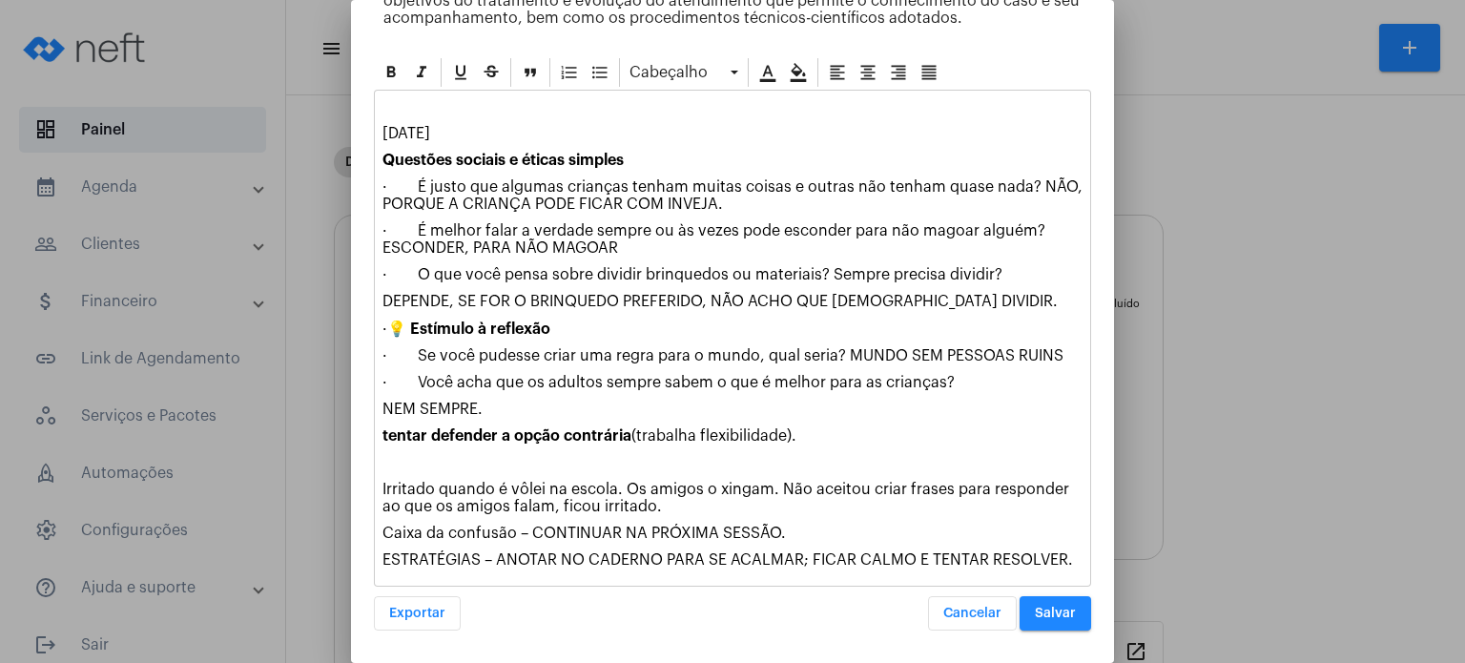
scroll to position [183, 0]
click at [1040, 623] on button "Salvar" at bounding box center [1055, 613] width 72 height 34
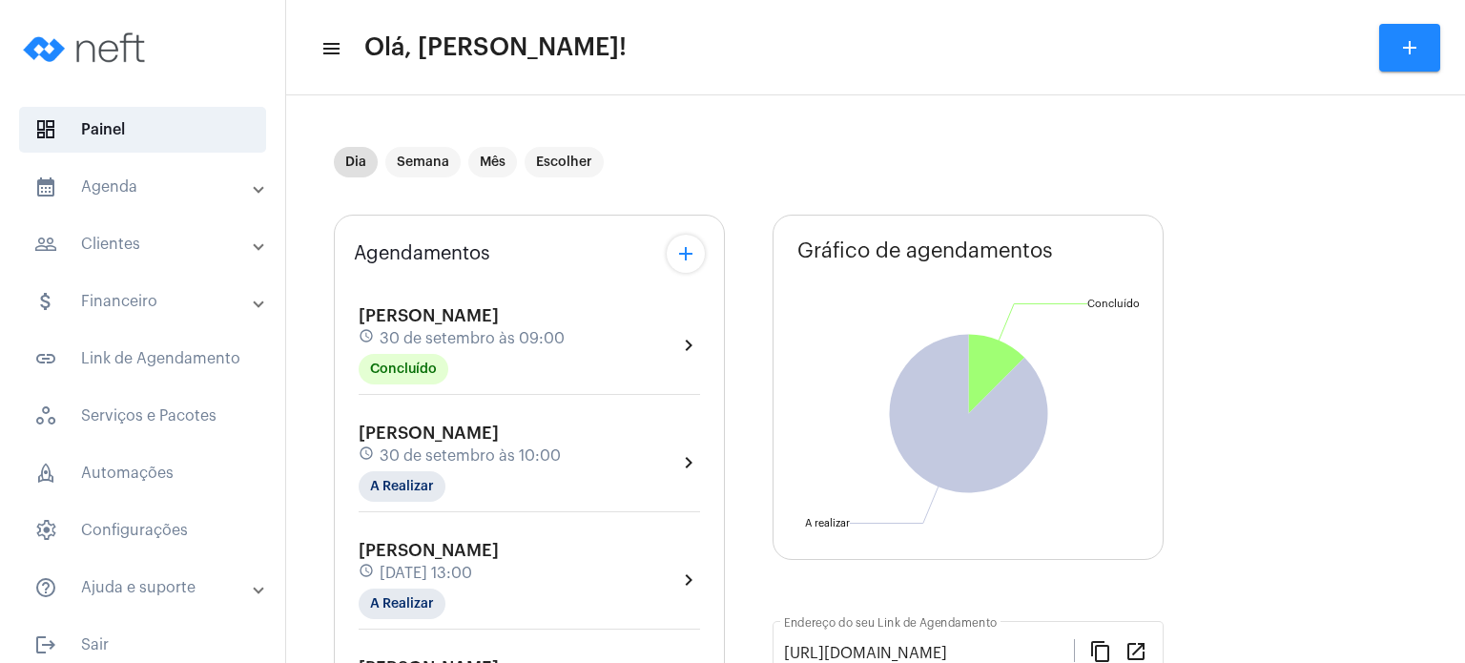
click at [407, 447] on span "30 de setembro às 10:00" at bounding box center [469, 455] width 181 height 17
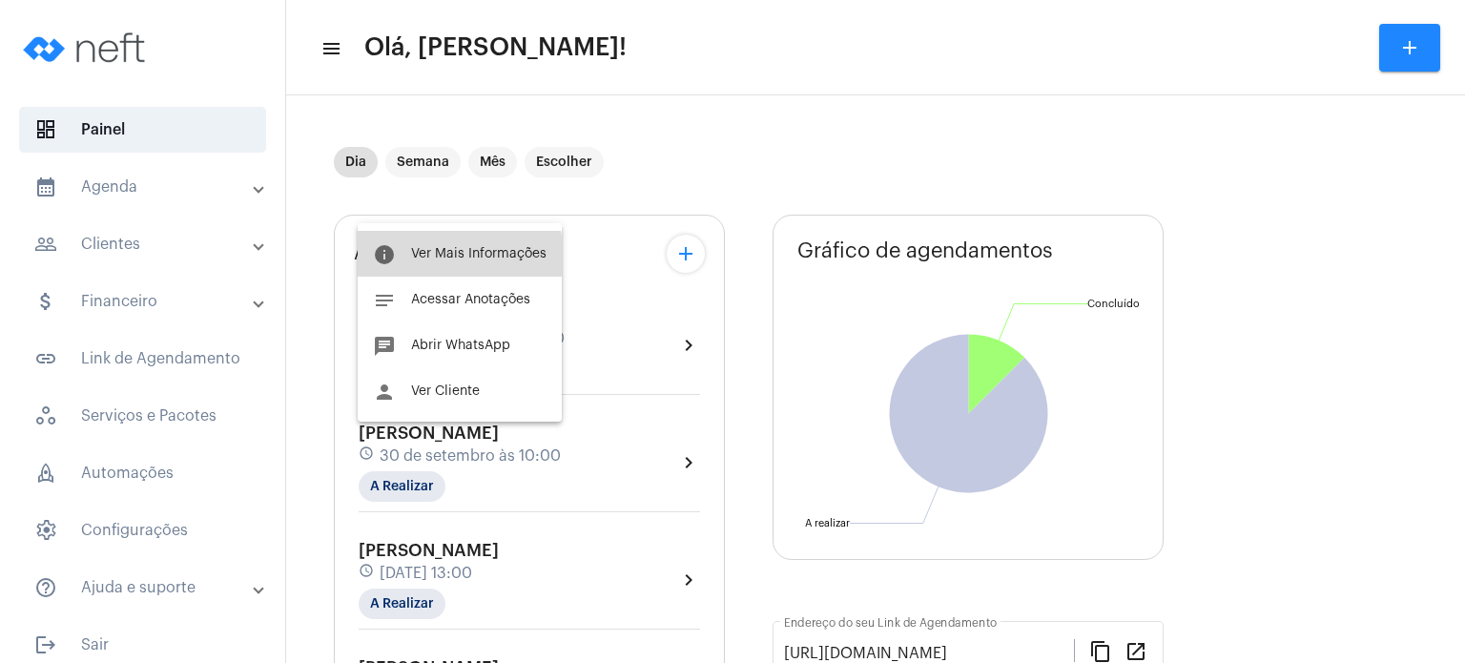
click at [441, 266] on button "info Ver Mais Informações" at bounding box center [460, 254] width 204 height 46
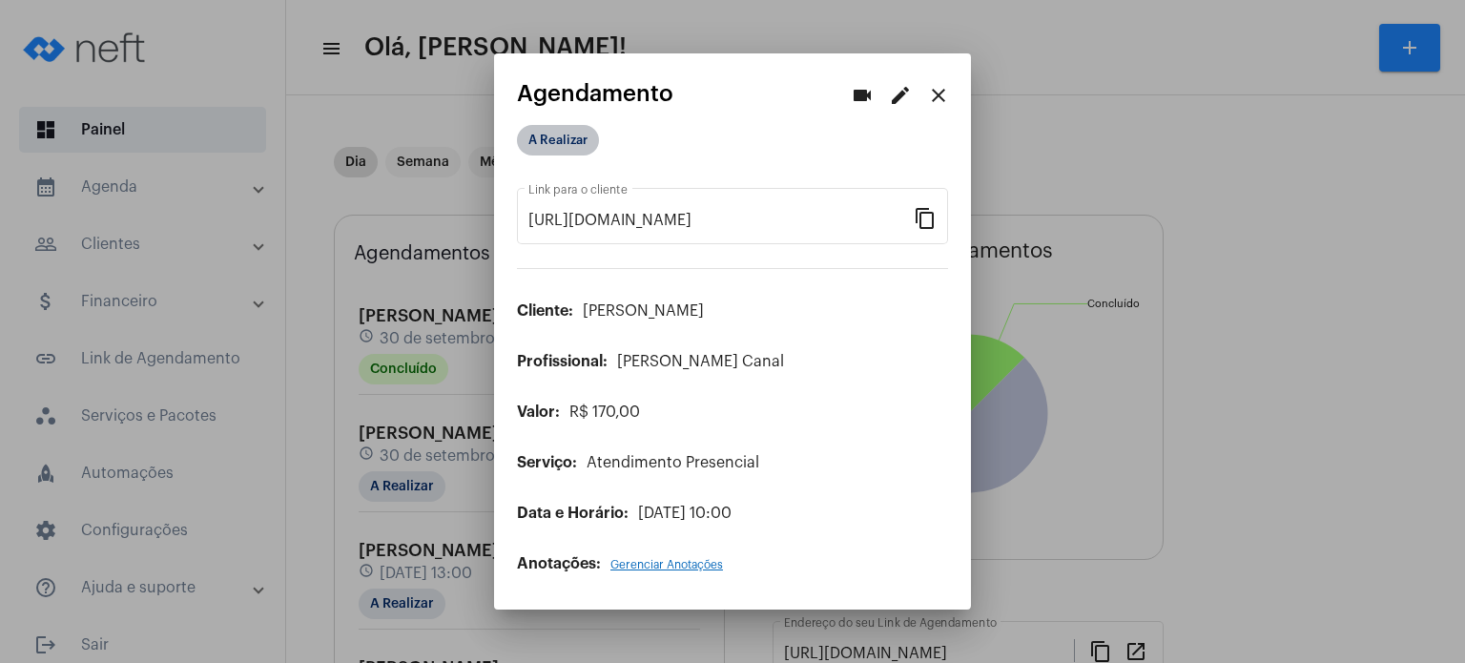
click at [574, 146] on mat-chip "A Realizar" at bounding box center [558, 140] width 82 height 31
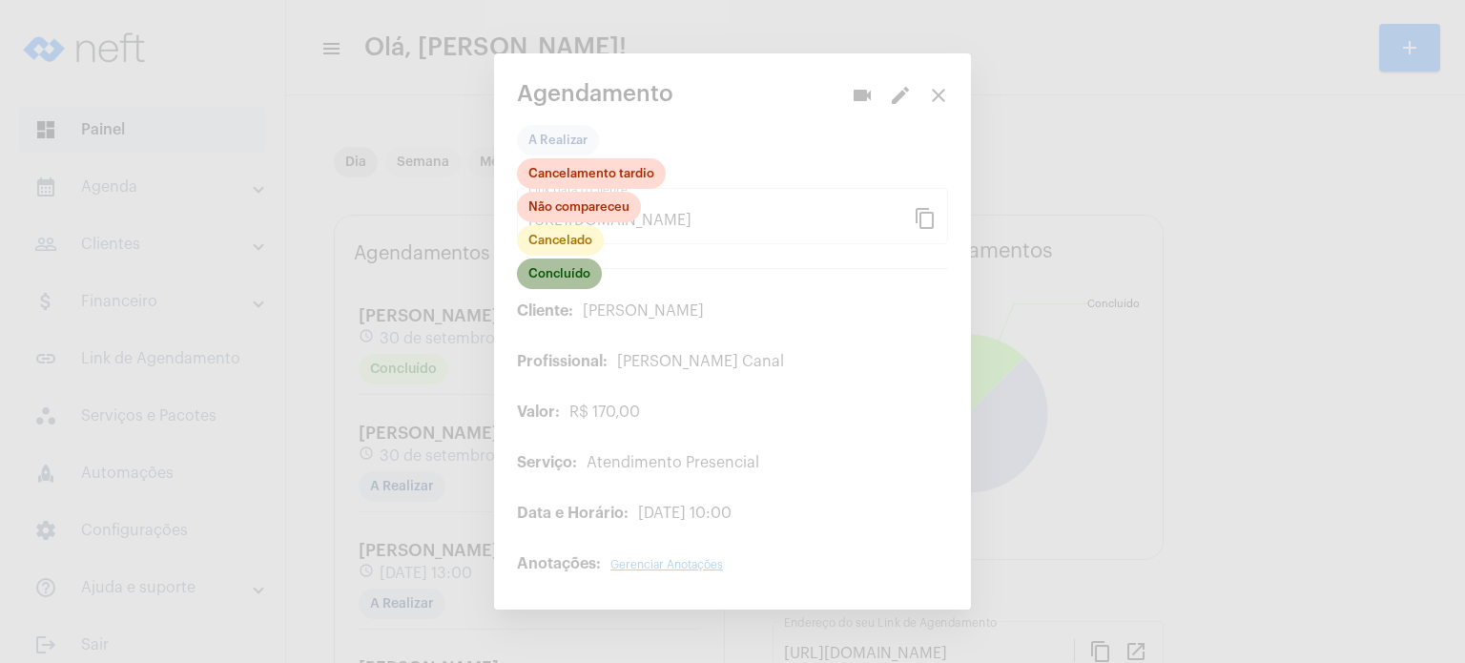
click at [572, 277] on mat-chip "Concluído" at bounding box center [559, 273] width 85 height 31
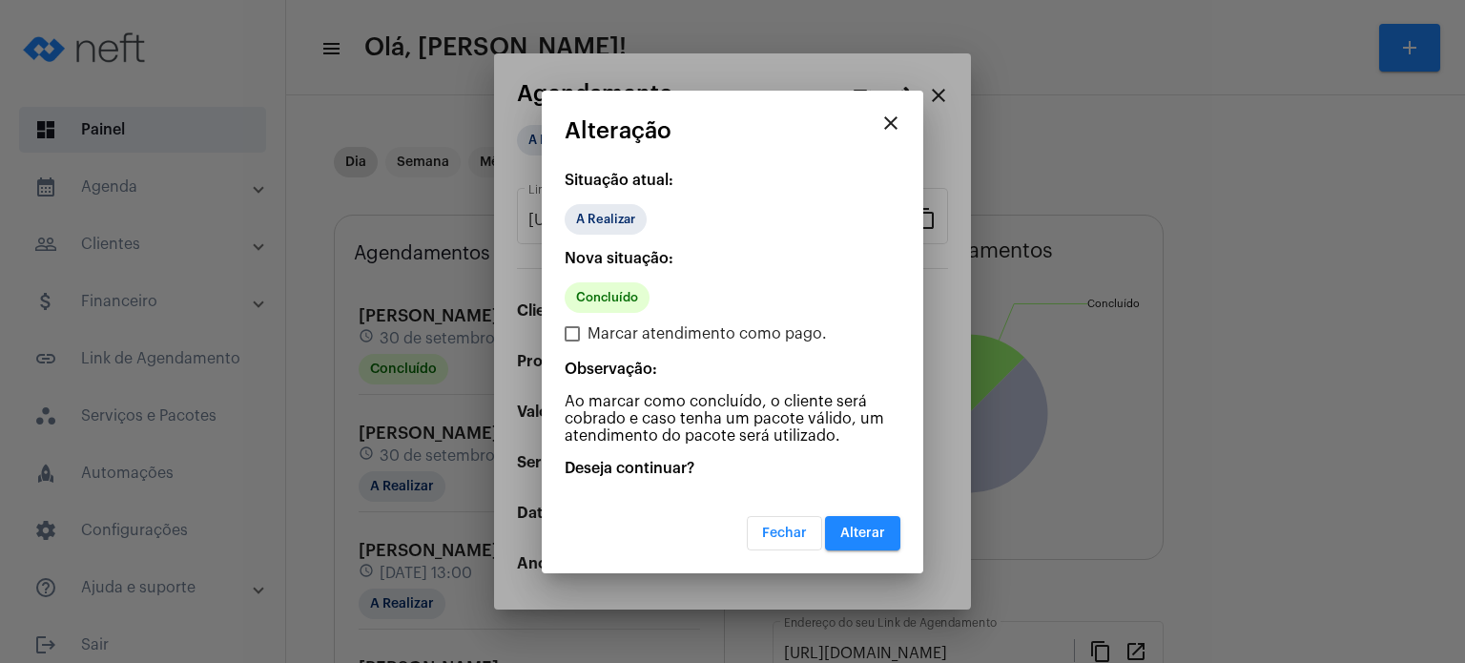
click at [844, 534] on span "Alterar" at bounding box center [862, 532] width 45 height 13
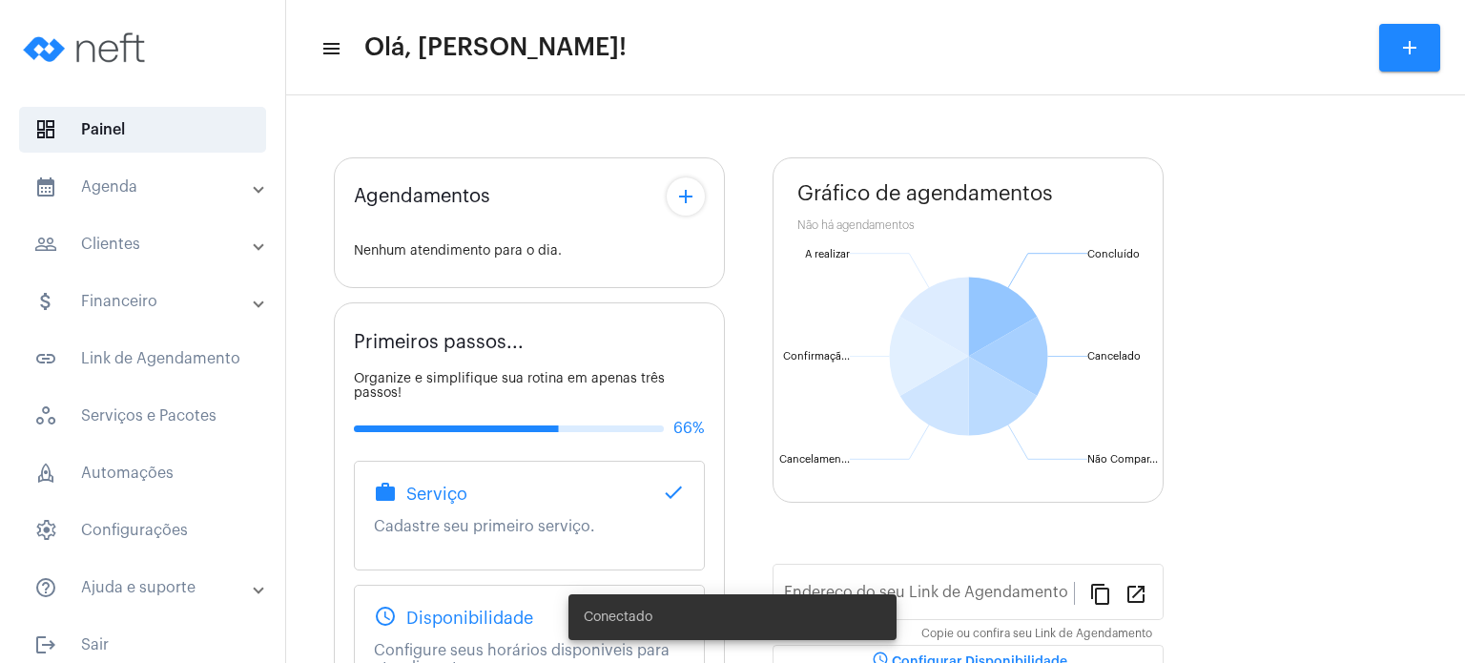
type input "[URL][DOMAIN_NAME]"
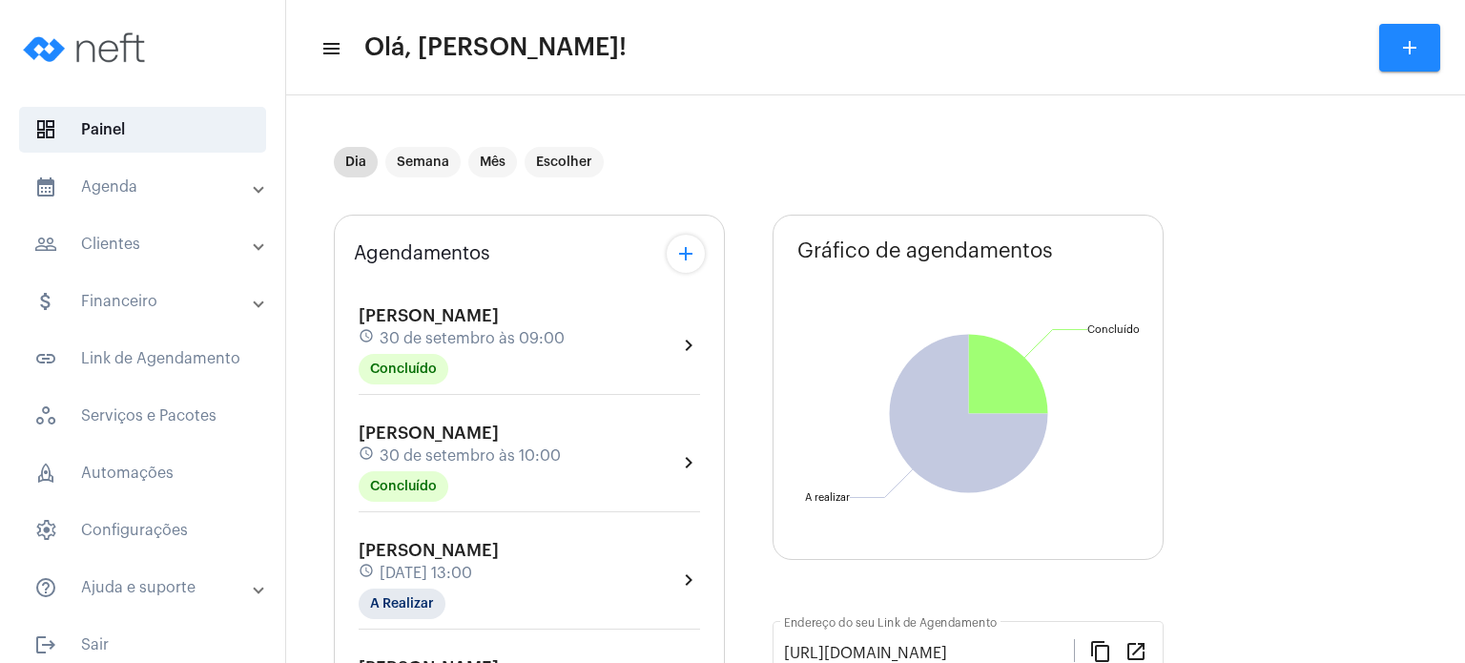
click at [461, 447] on span "30 de setembro às 10:00" at bounding box center [469, 455] width 181 height 17
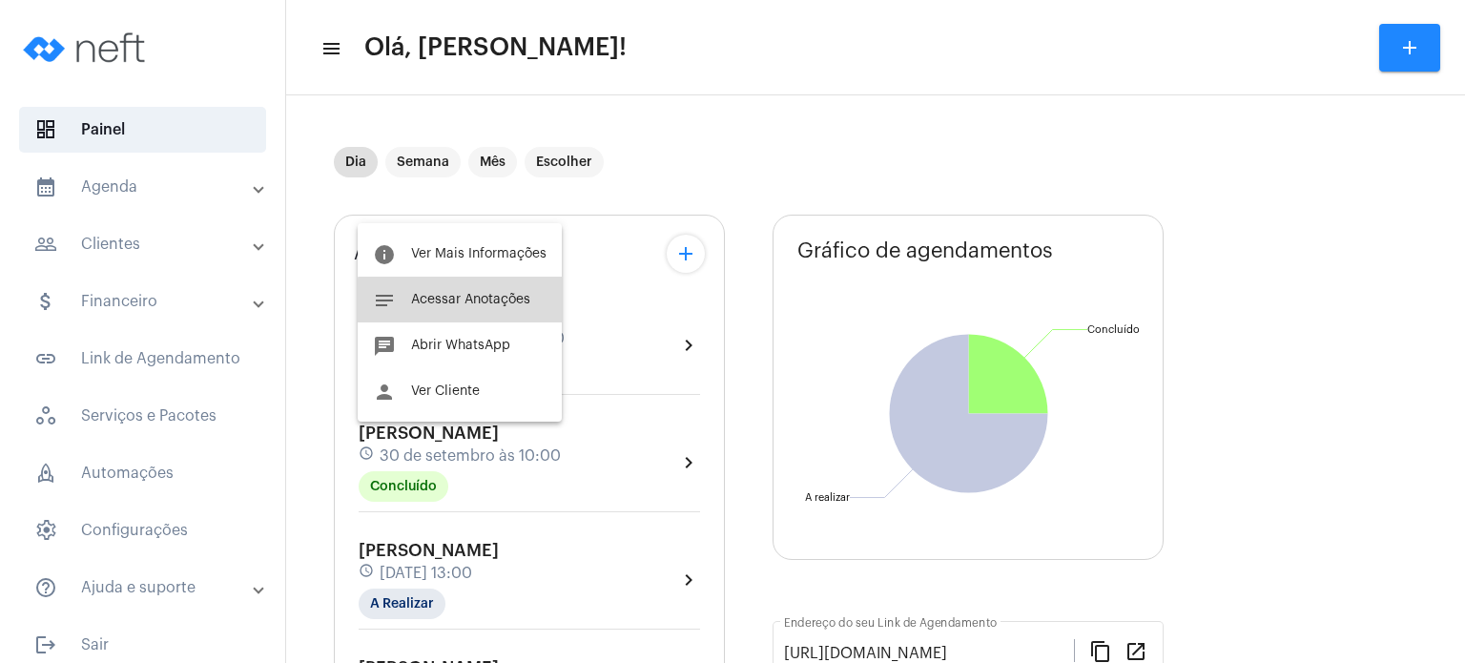
click at [473, 308] on button "notes Acessar Anotações" at bounding box center [460, 300] width 204 height 46
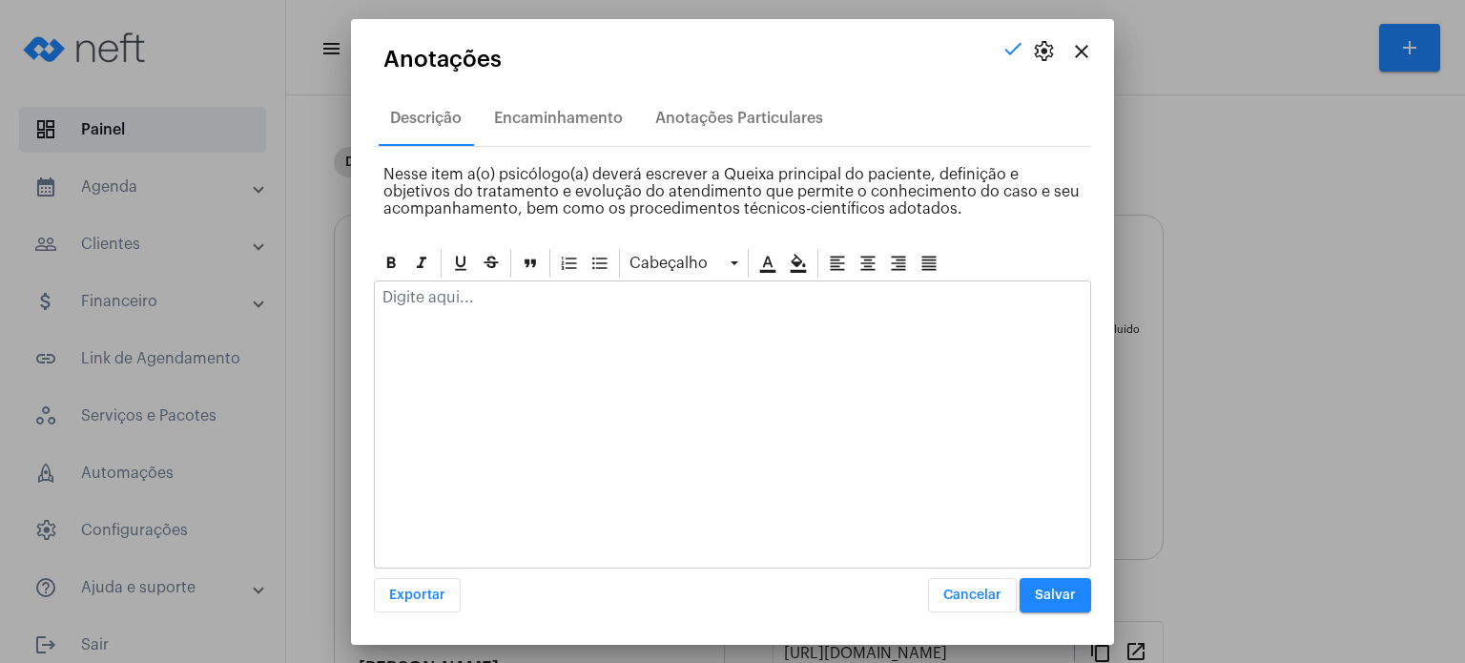
click at [474, 296] on p at bounding box center [732, 297] width 700 height 17
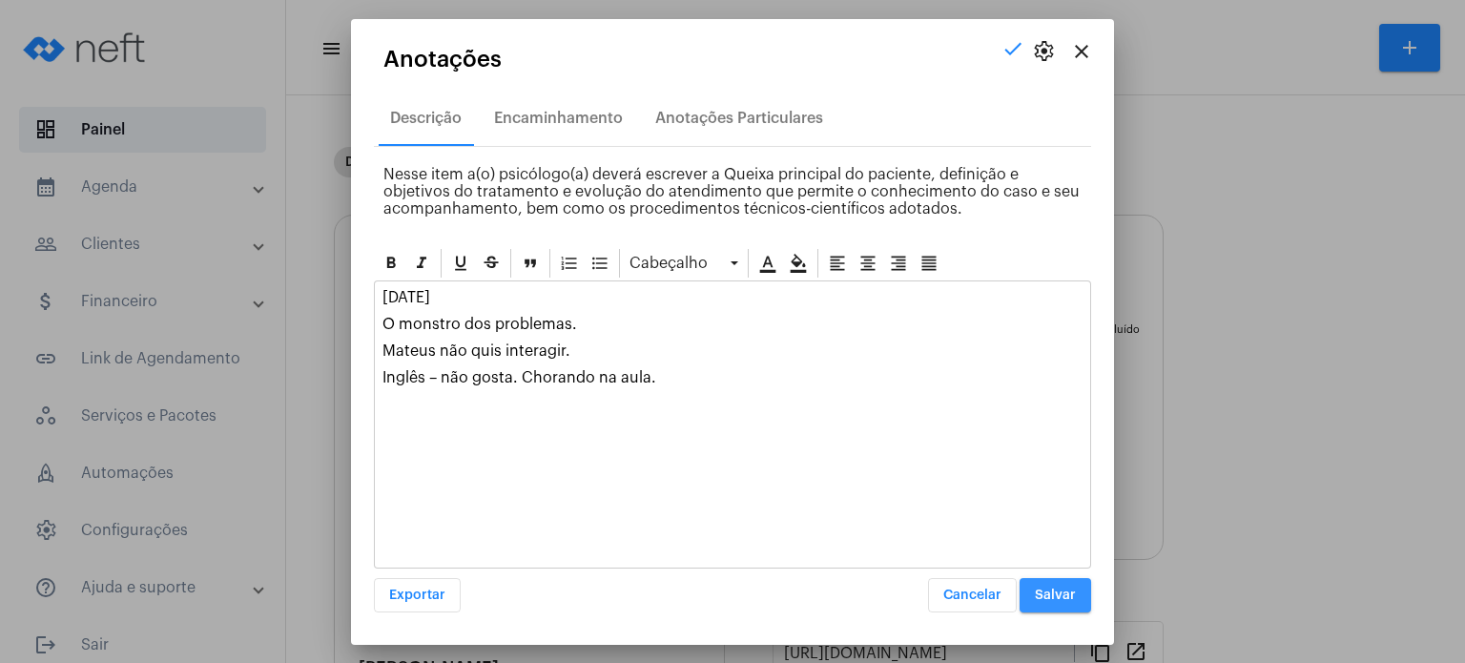
click at [1057, 595] on span "Salvar" at bounding box center [1055, 594] width 41 height 13
